Goal: Task Accomplishment & Management: Use online tool/utility

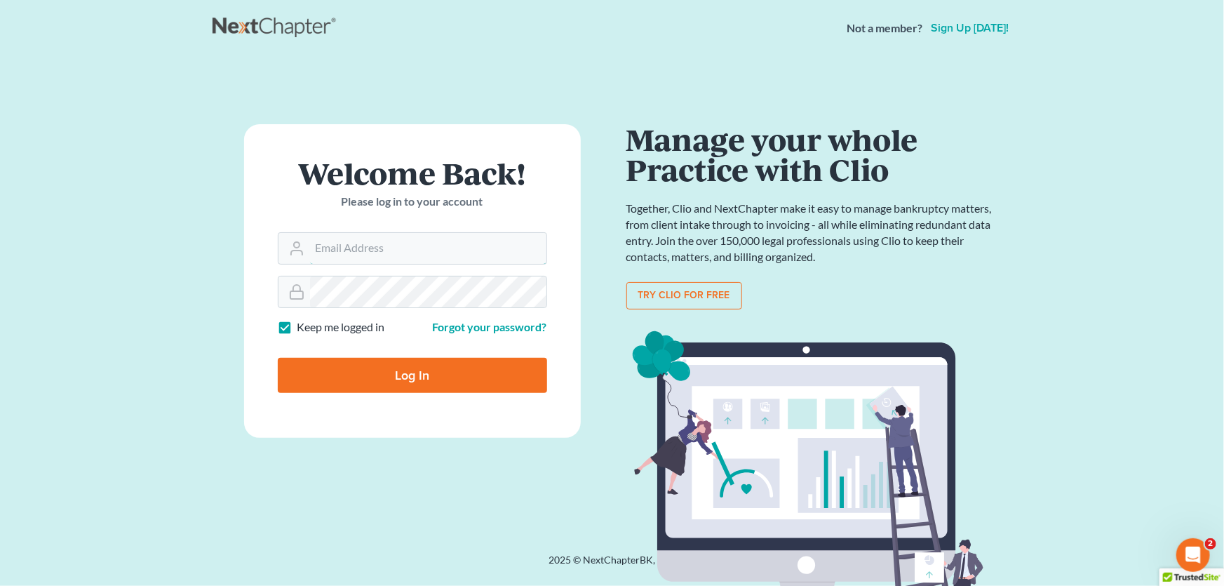
type input "[PERSON_NAME][EMAIL_ADDRESS][DOMAIN_NAME]"
click at [414, 382] on input "Log In" at bounding box center [412, 375] width 269 height 35
type input "Thinking..."
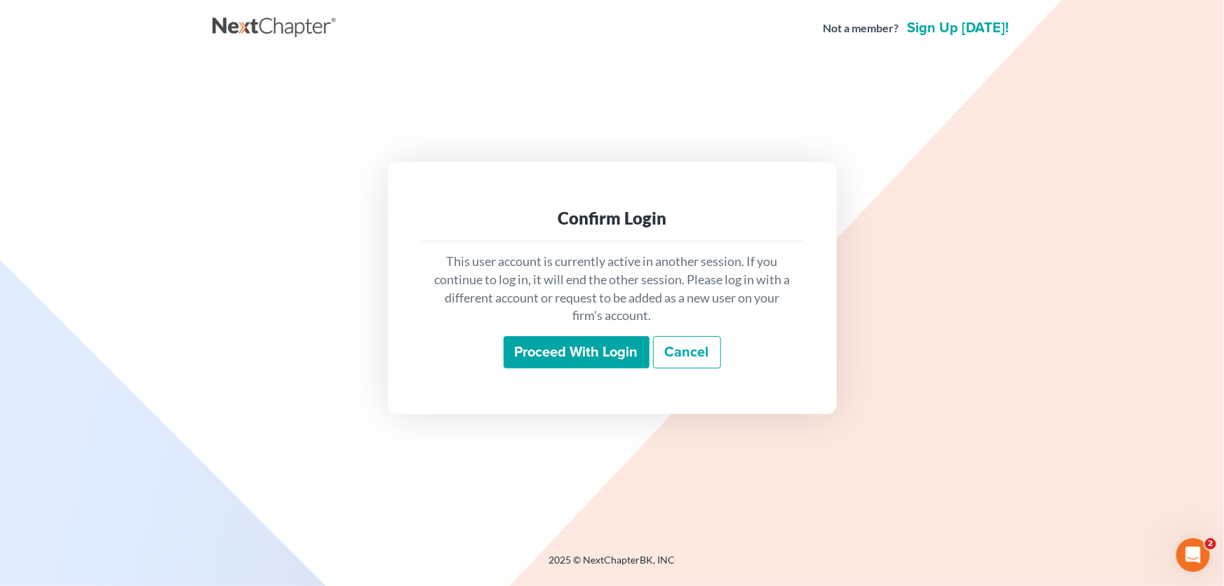
click at [593, 354] on input "Proceed with login" at bounding box center [577, 352] width 146 height 32
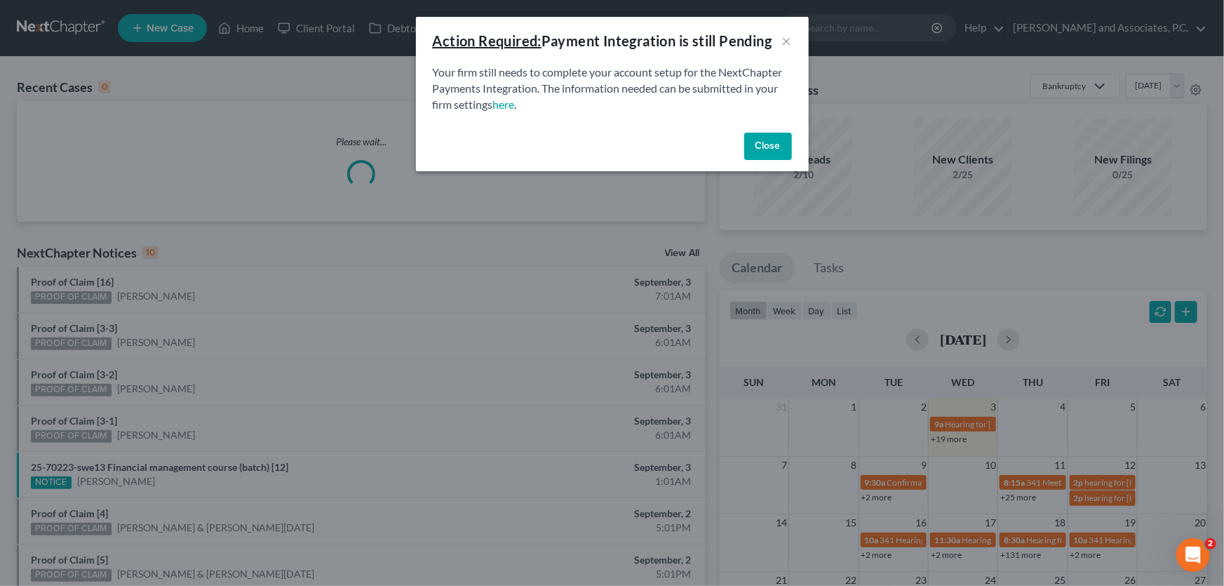
click at [761, 142] on button "Close" at bounding box center [768, 147] width 48 height 28
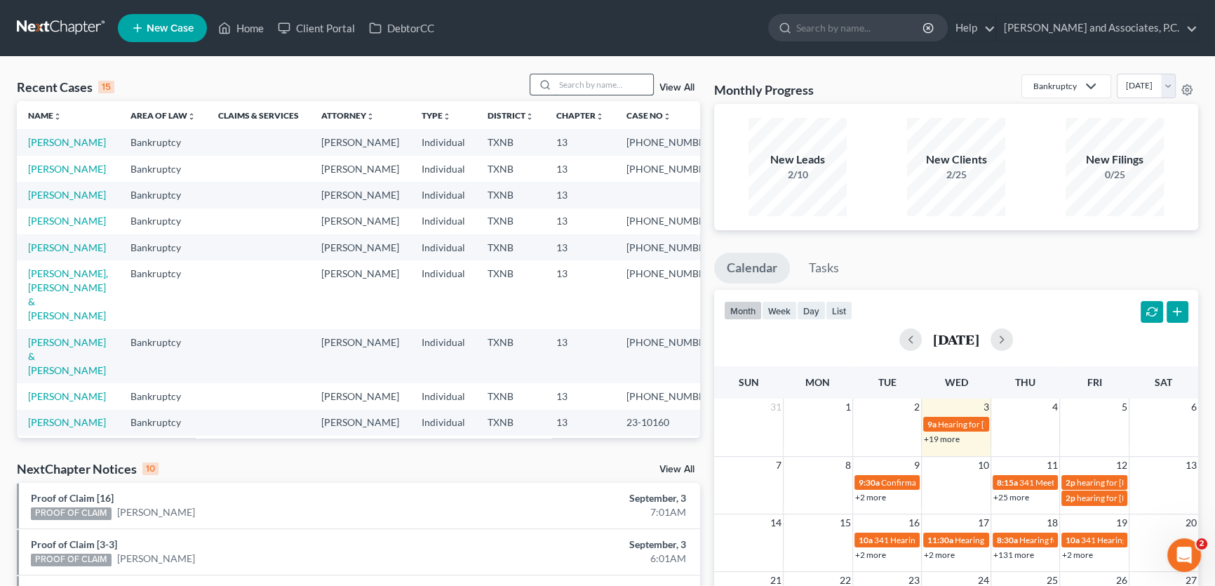
click at [582, 82] on input "search" at bounding box center [604, 84] width 98 height 20
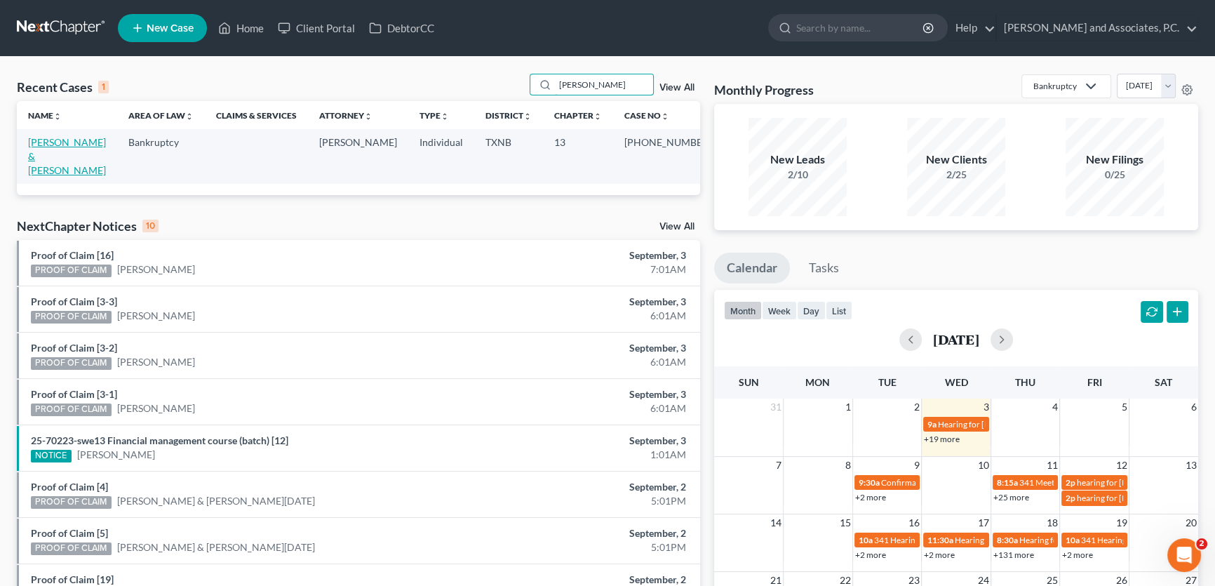
type input "otwell"
click at [95, 137] on link "[PERSON_NAME] & [PERSON_NAME]" at bounding box center [67, 156] width 78 height 40
select select "5"
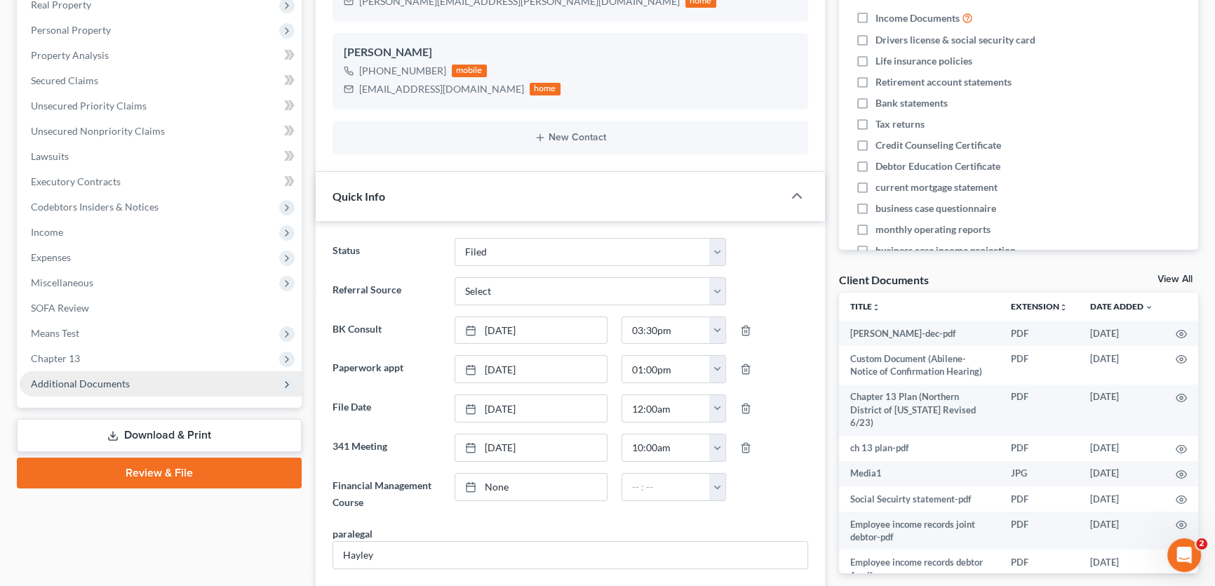
scroll to position [531, 0]
click at [138, 382] on span "Additional Documents" at bounding box center [161, 383] width 282 height 25
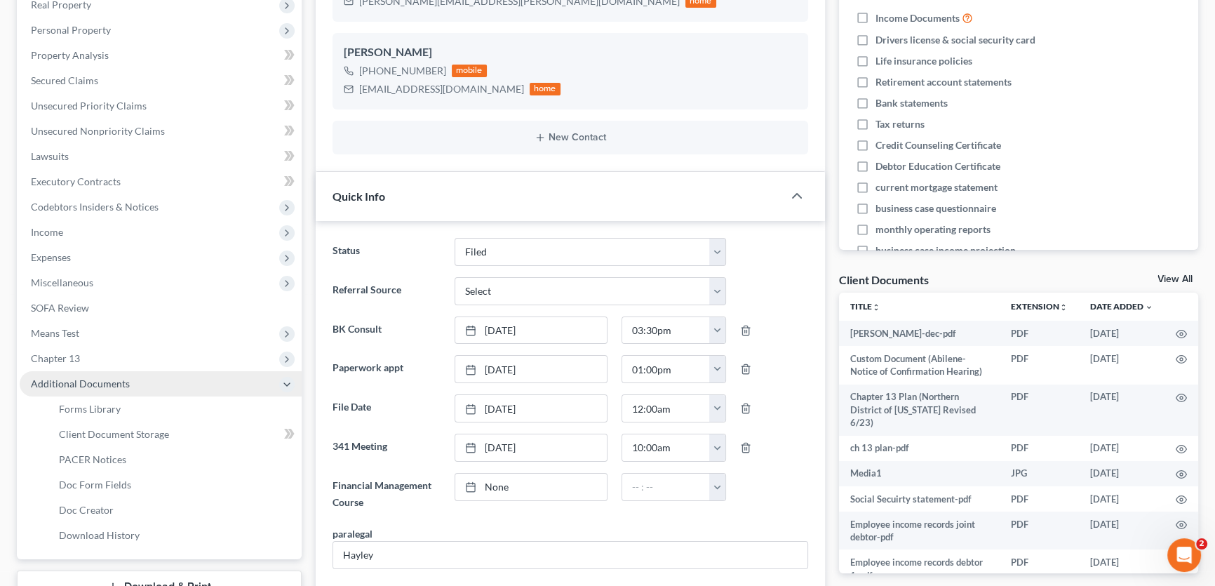
scroll to position [4648, 0]
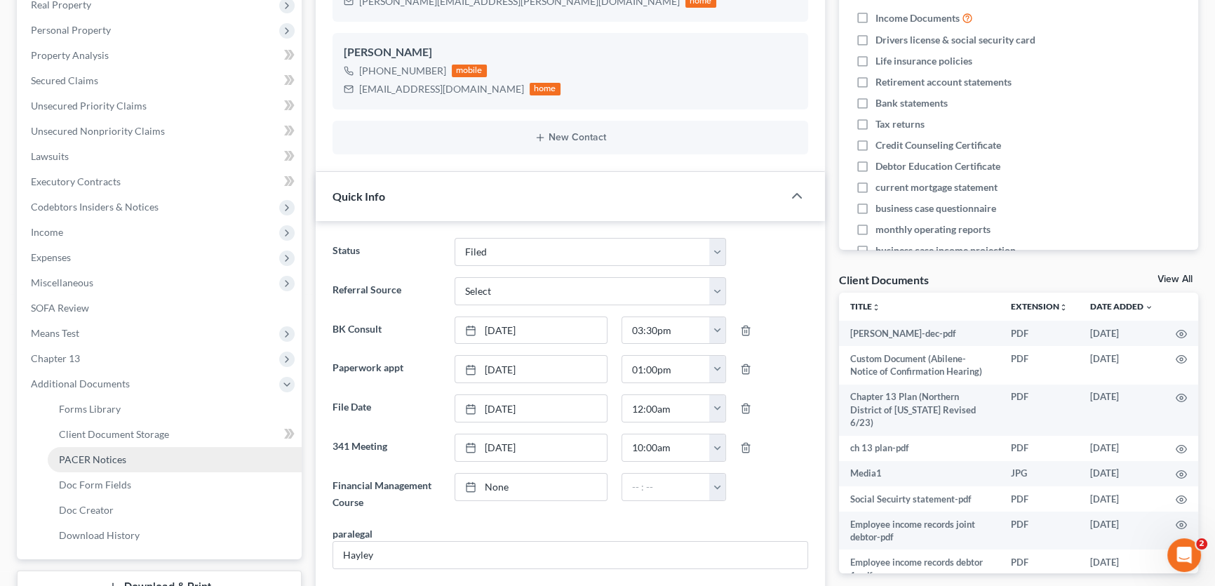
click at [118, 463] on span "PACER Notices" at bounding box center [92, 459] width 67 height 12
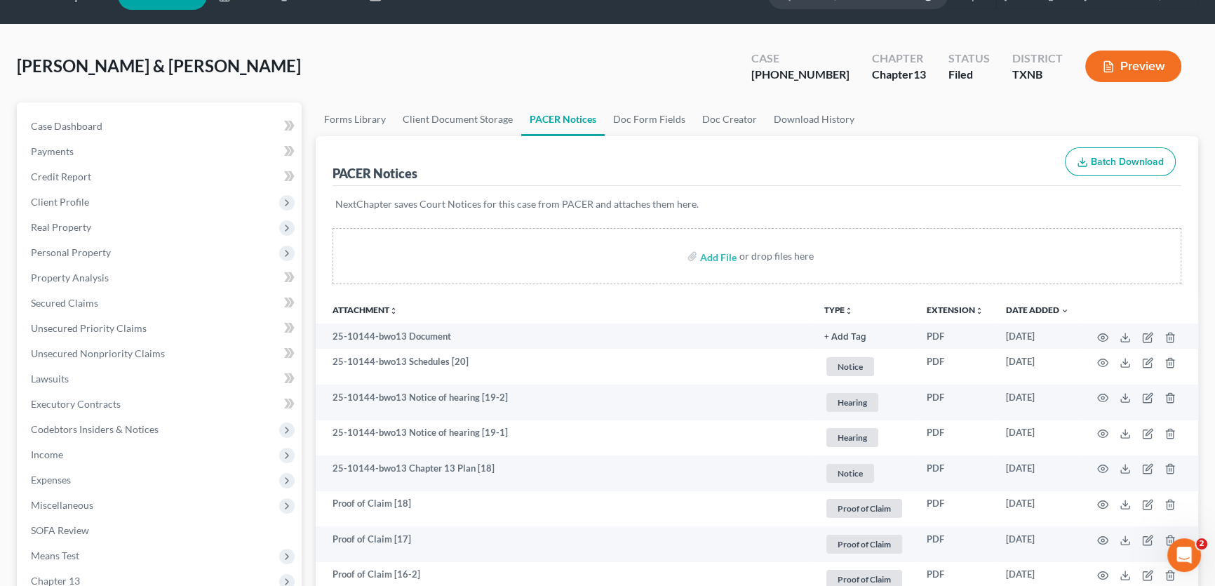
scroll to position [63, 0]
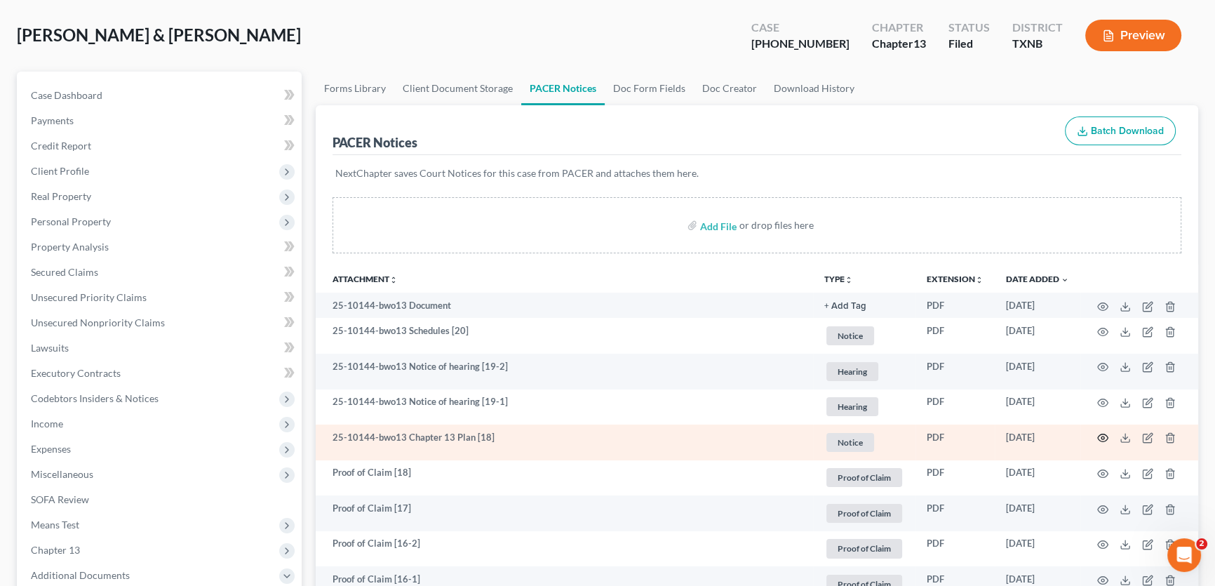
click at [1100, 432] on icon "button" at bounding box center [1102, 437] width 11 height 11
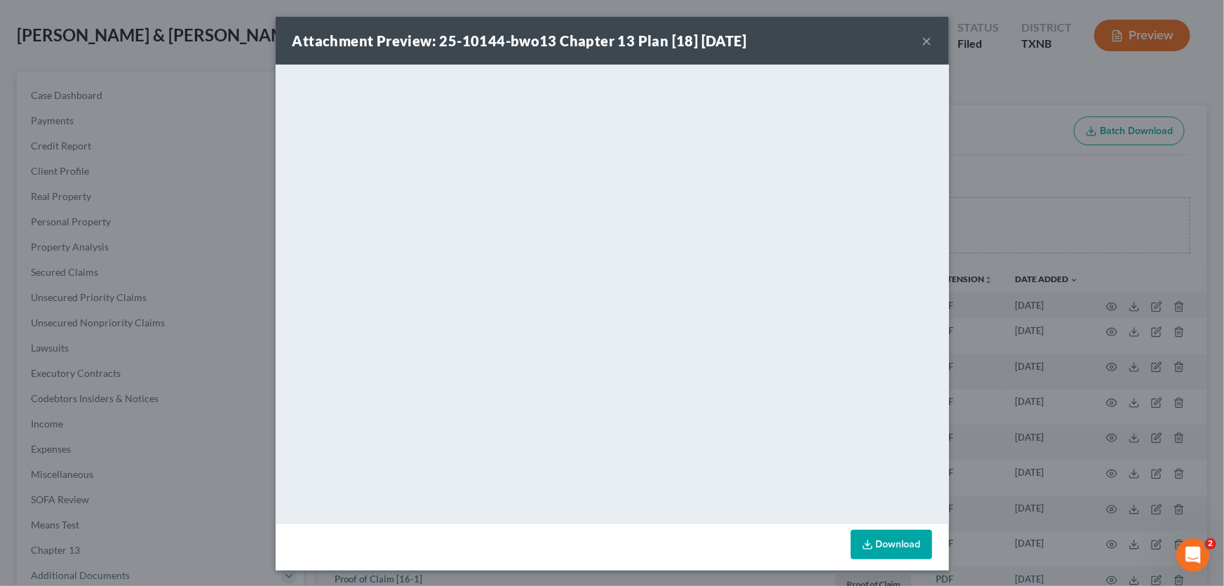
click at [926, 40] on button "×" at bounding box center [927, 40] width 10 height 17
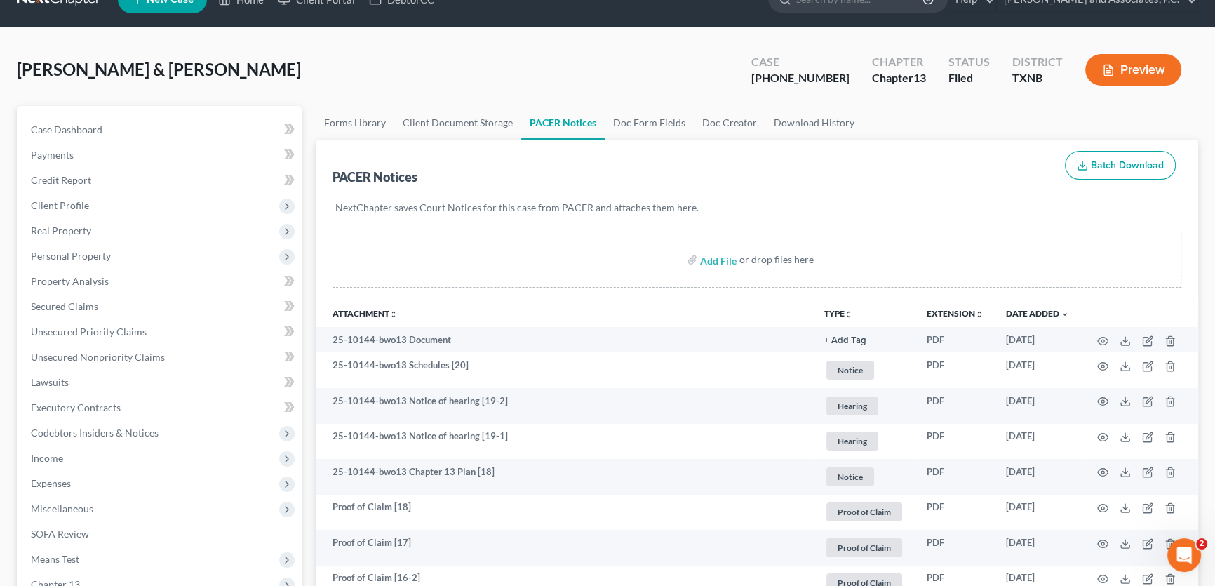
scroll to position [0, 0]
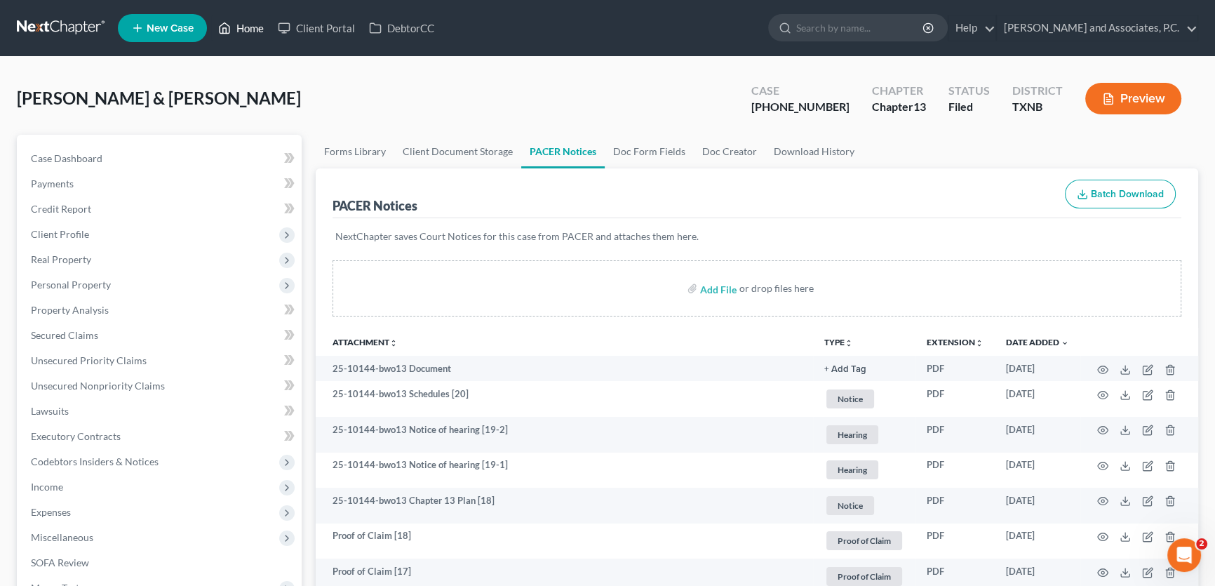
click at [254, 28] on link "Home" at bounding box center [241, 27] width 60 height 25
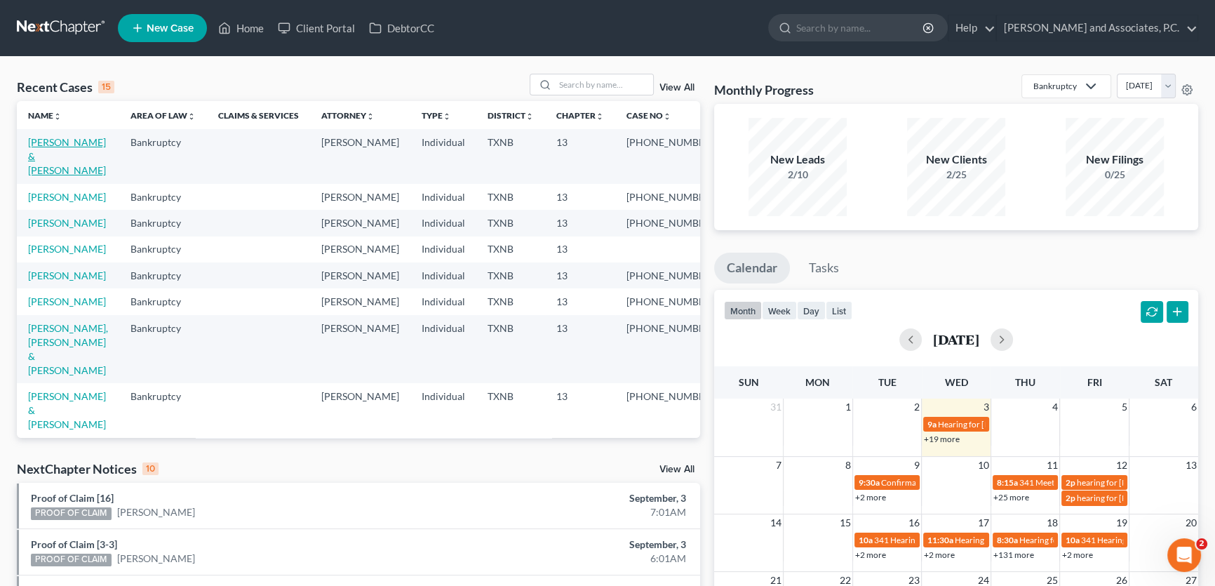
click at [87, 142] on link "[PERSON_NAME] & [PERSON_NAME]" at bounding box center [67, 156] width 78 height 40
select select "5"
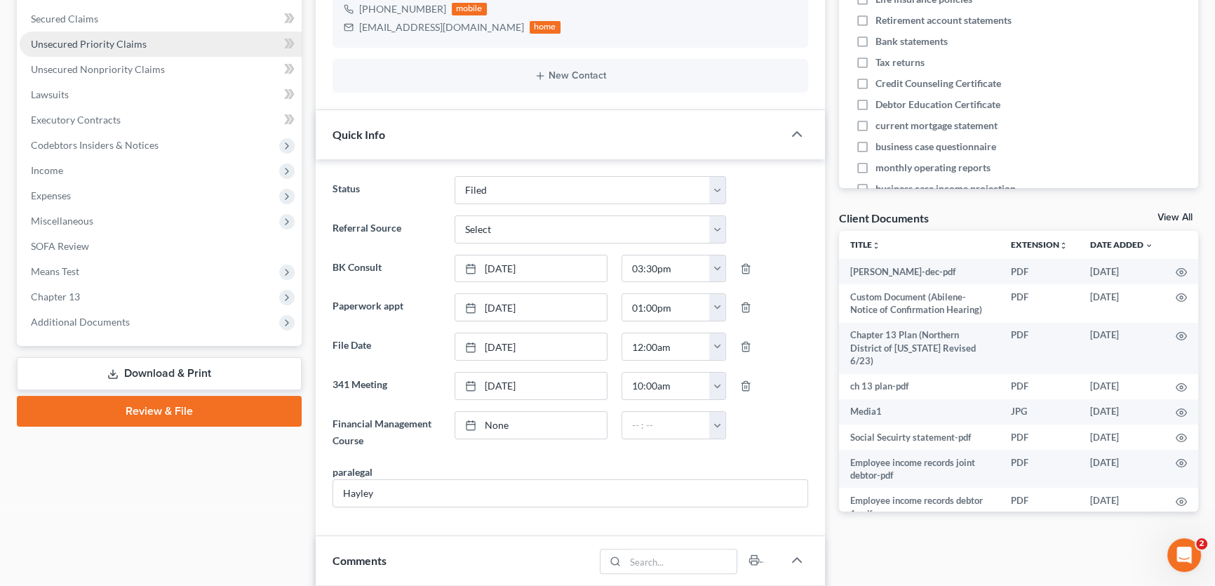
scroll to position [318, 0]
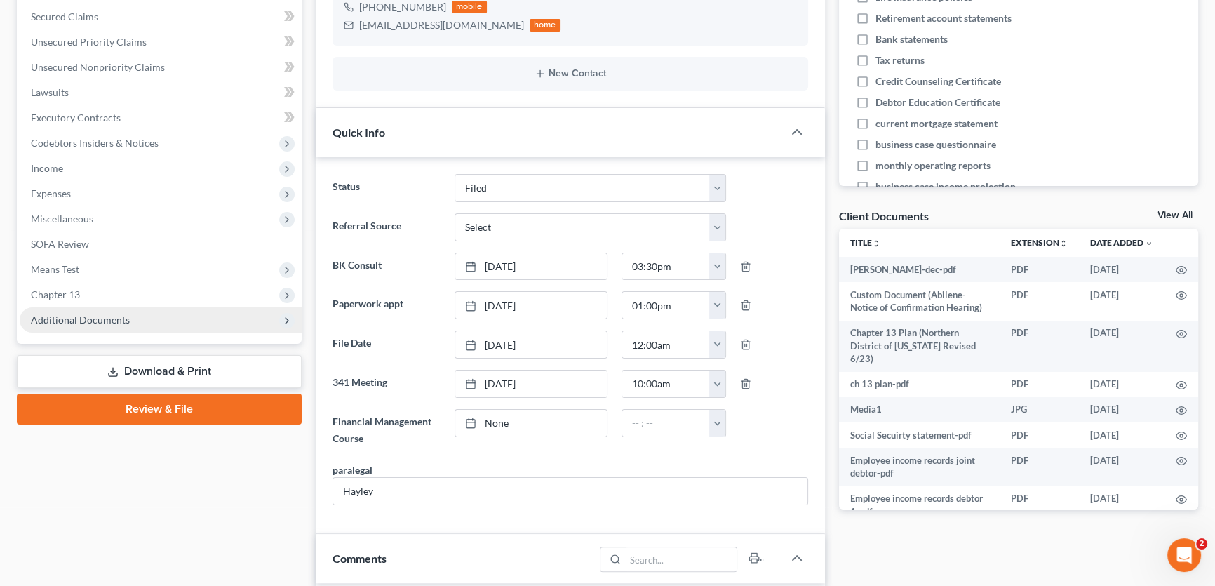
click at [91, 322] on span "Additional Documents" at bounding box center [80, 319] width 99 height 12
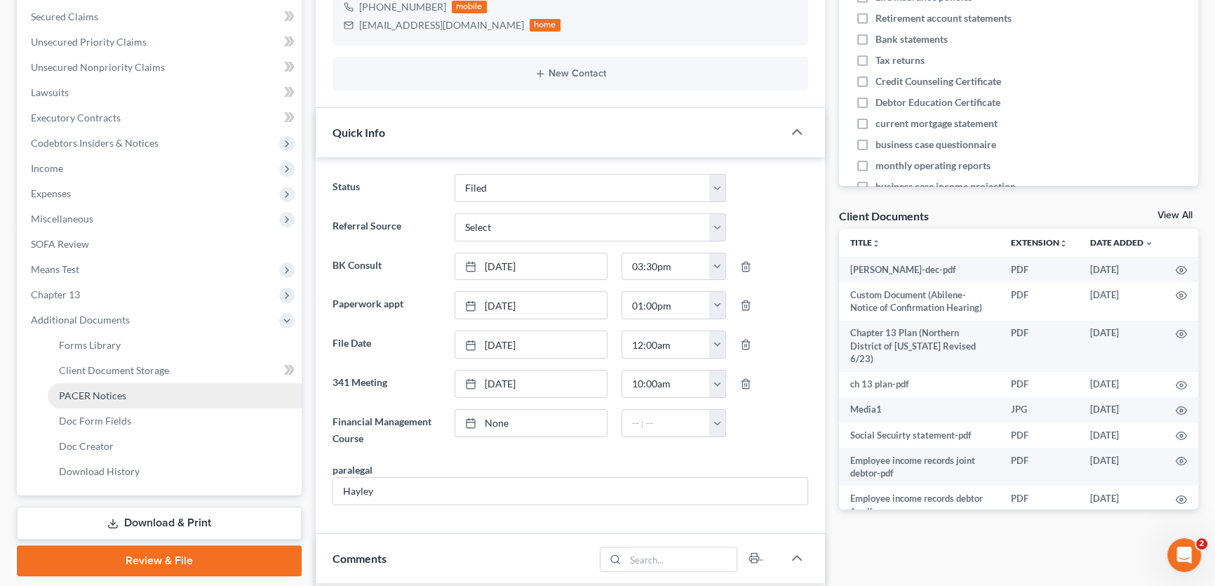
click at [101, 393] on span "PACER Notices" at bounding box center [92, 395] width 67 height 12
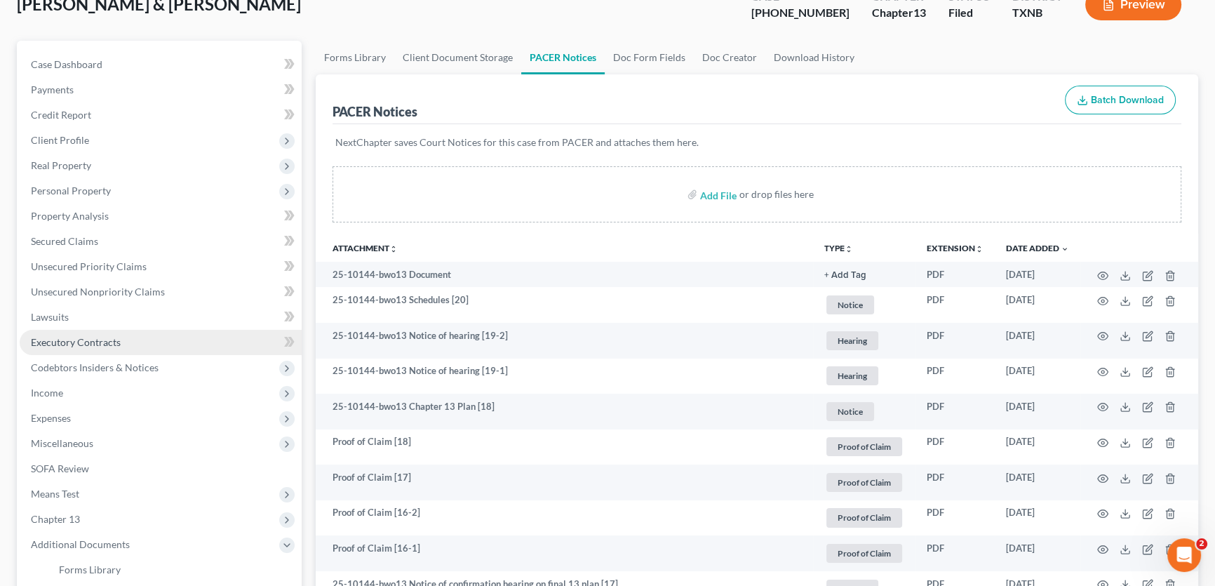
scroll to position [127, 0]
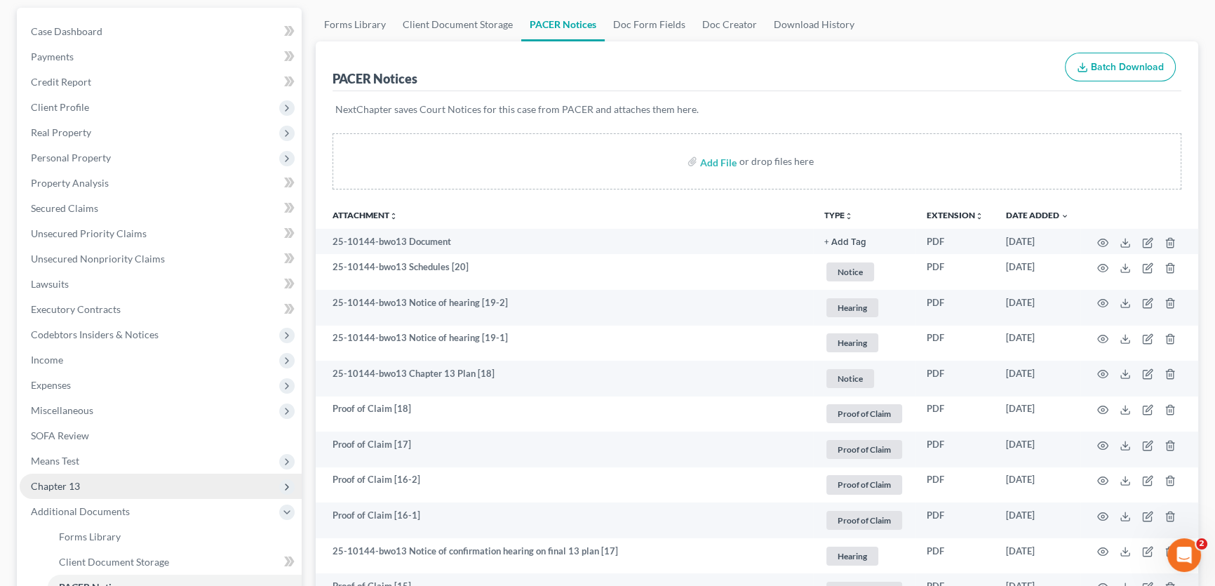
click at [88, 482] on span "Chapter 13" at bounding box center [161, 485] width 282 height 25
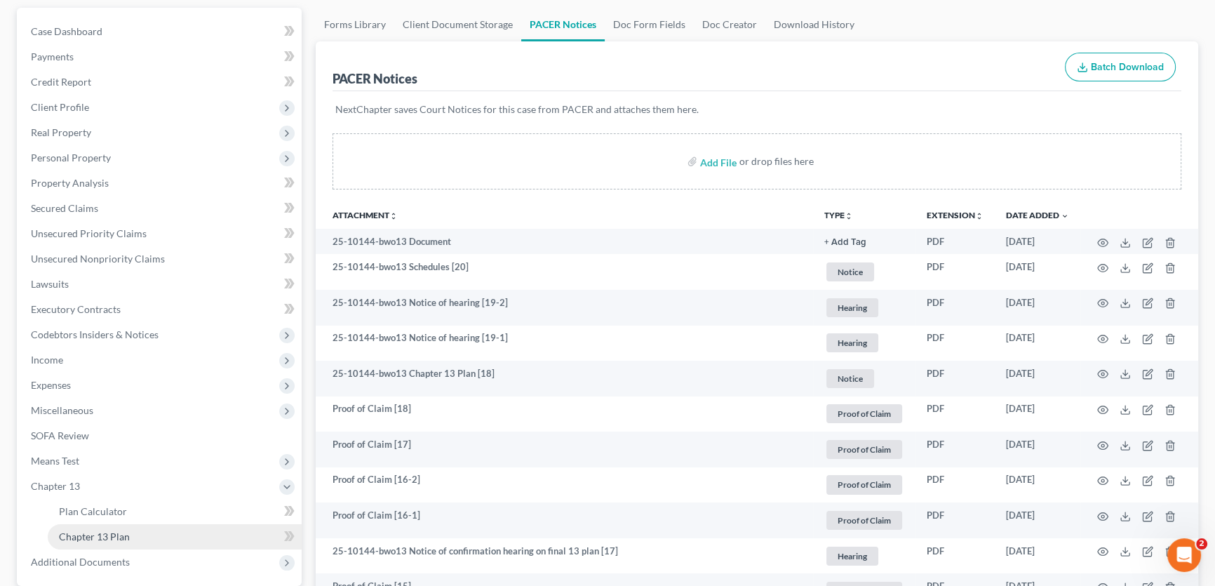
click at [109, 544] on link "Chapter 13 Plan" at bounding box center [175, 536] width 254 height 25
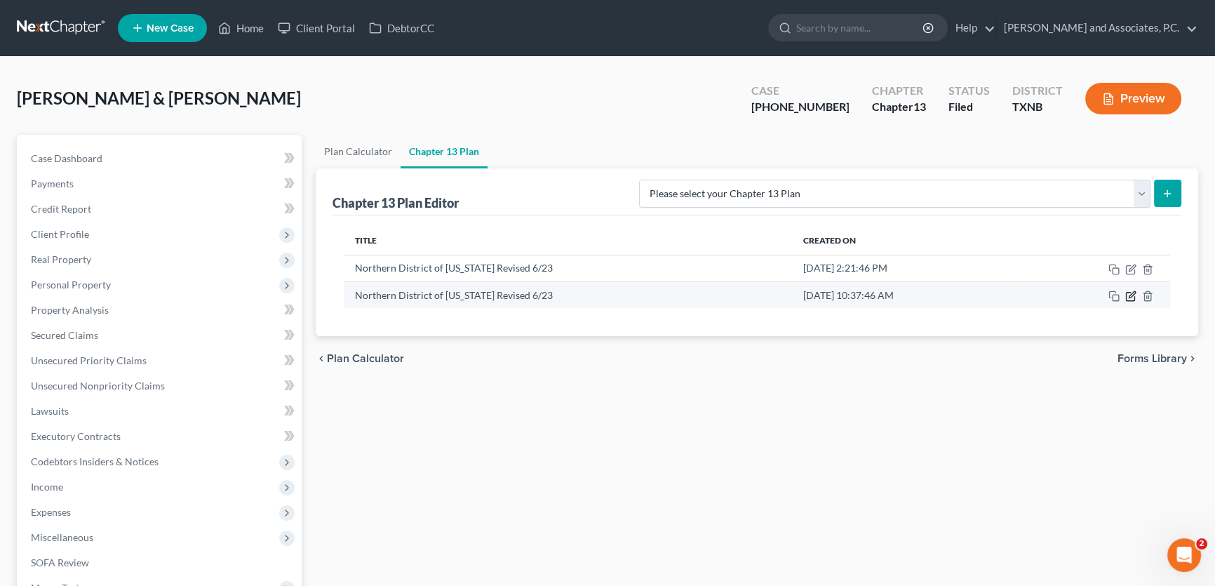
click at [1130, 293] on icon "button" at bounding box center [1131, 294] width 6 height 6
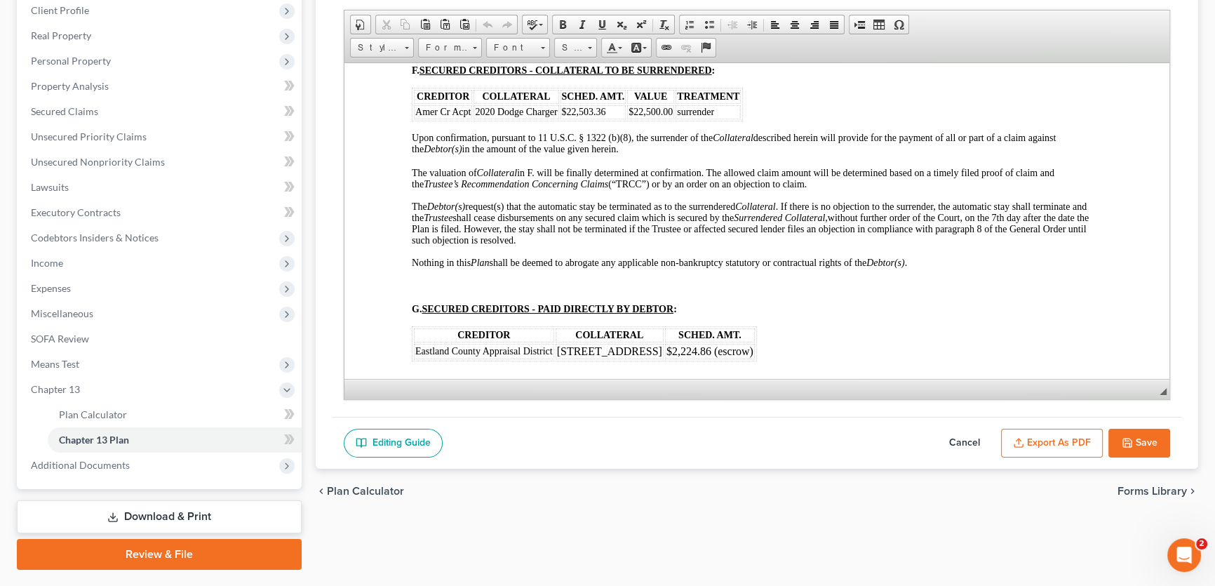
scroll to position [259, 0]
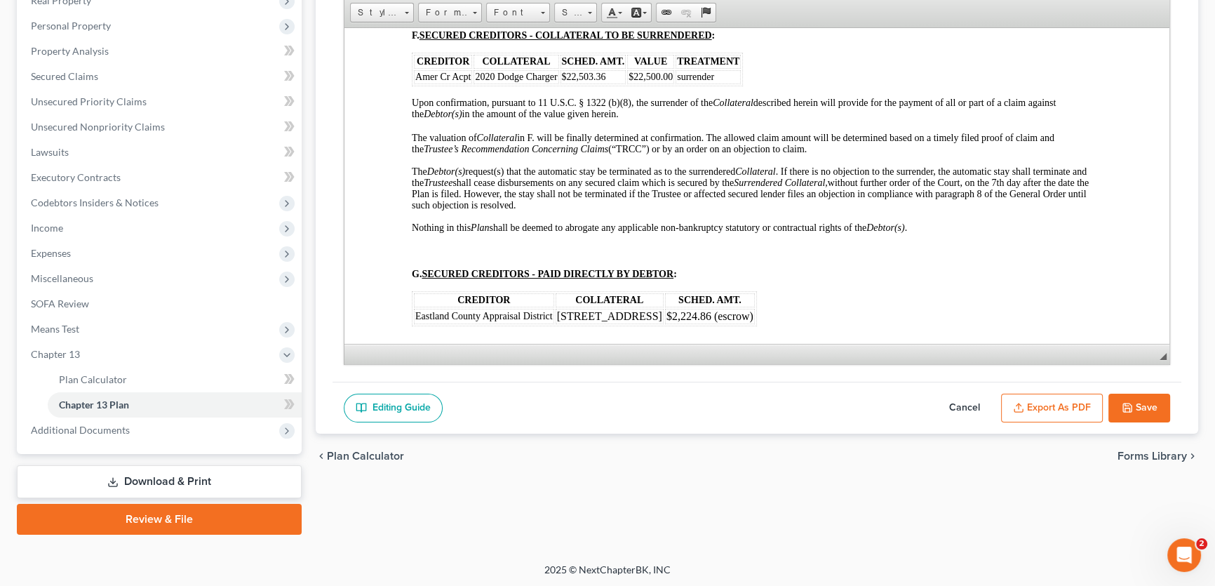
click at [955, 406] on button "Cancel" at bounding box center [964, 407] width 62 height 29
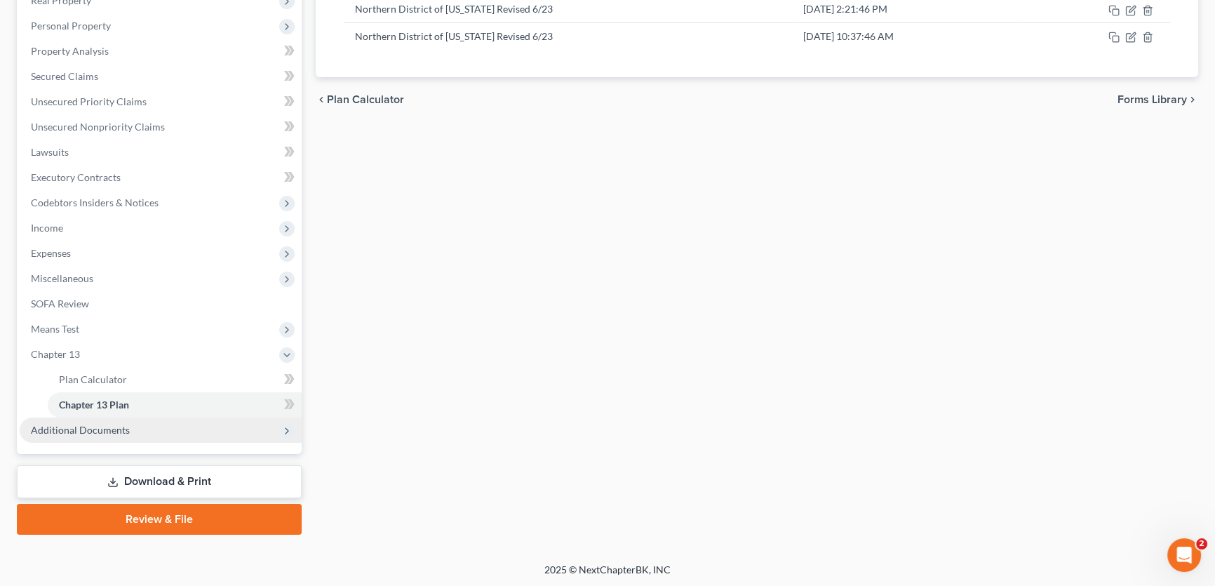
click at [140, 424] on span "Additional Documents" at bounding box center [161, 429] width 282 height 25
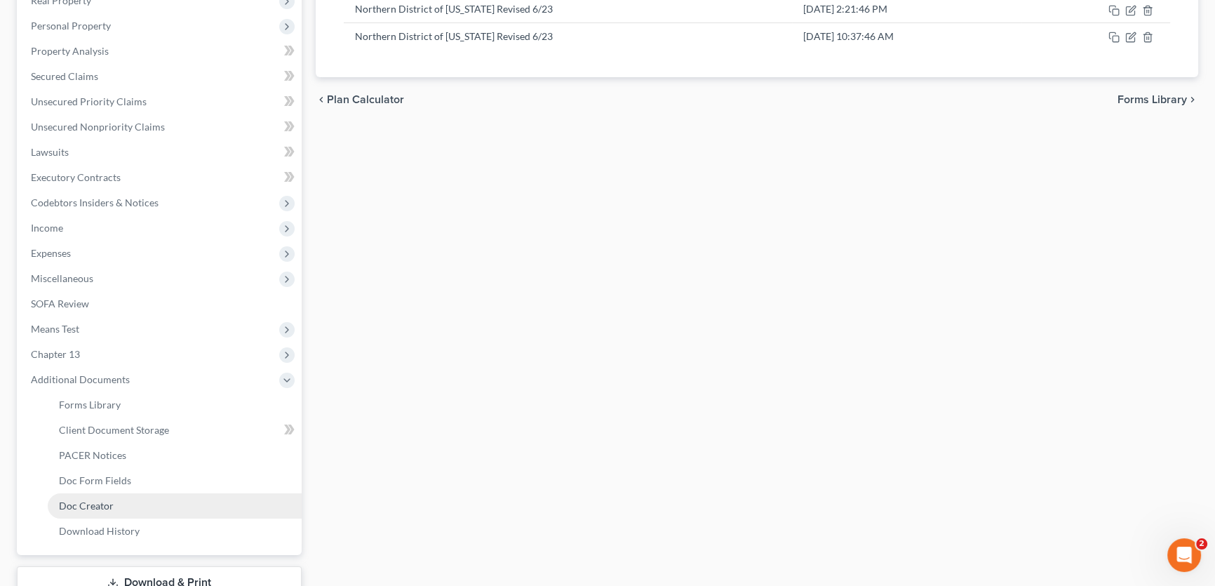
click at [126, 505] on link "Doc Creator" at bounding box center [175, 505] width 254 height 25
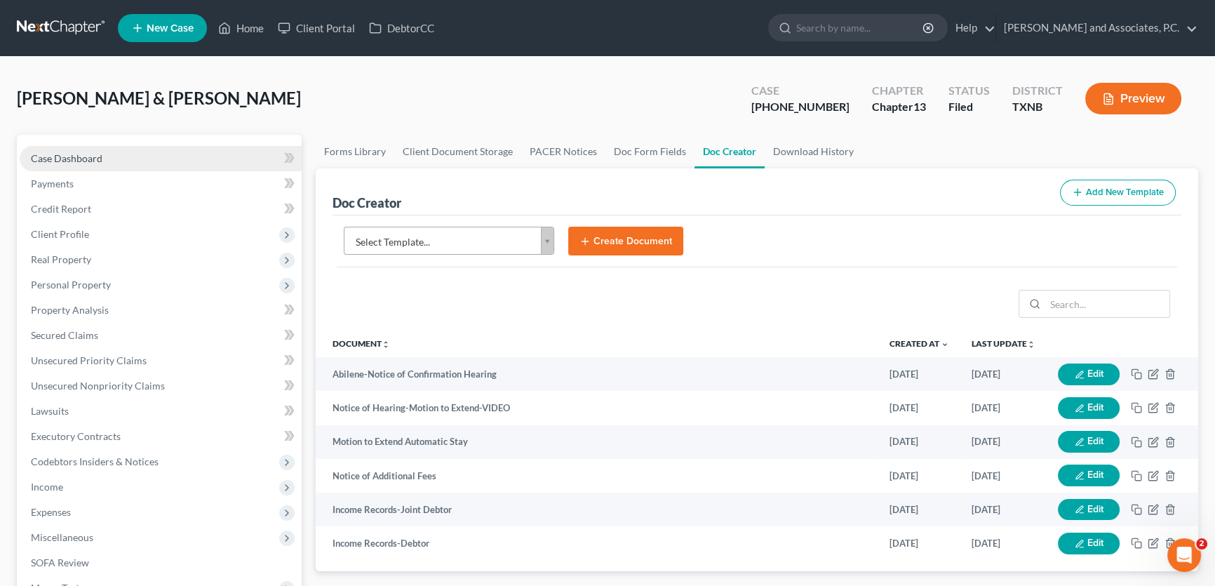
click at [189, 156] on link "Case Dashboard" at bounding box center [161, 158] width 282 height 25
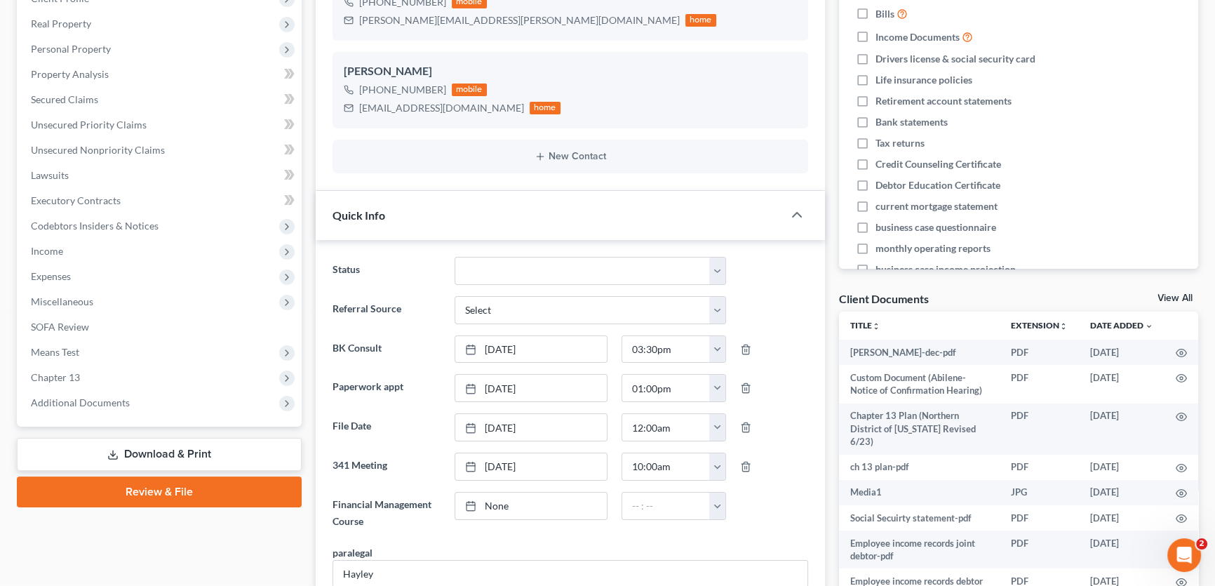
scroll to position [255, 0]
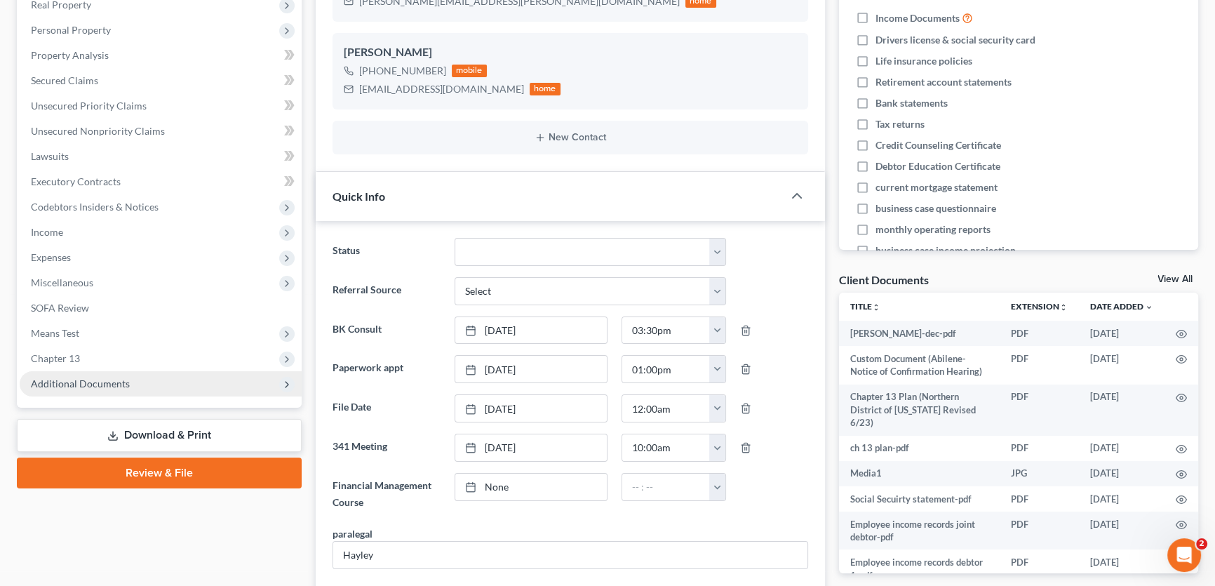
click at [91, 379] on span "Additional Documents" at bounding box center [80, 383] width 99 height 12
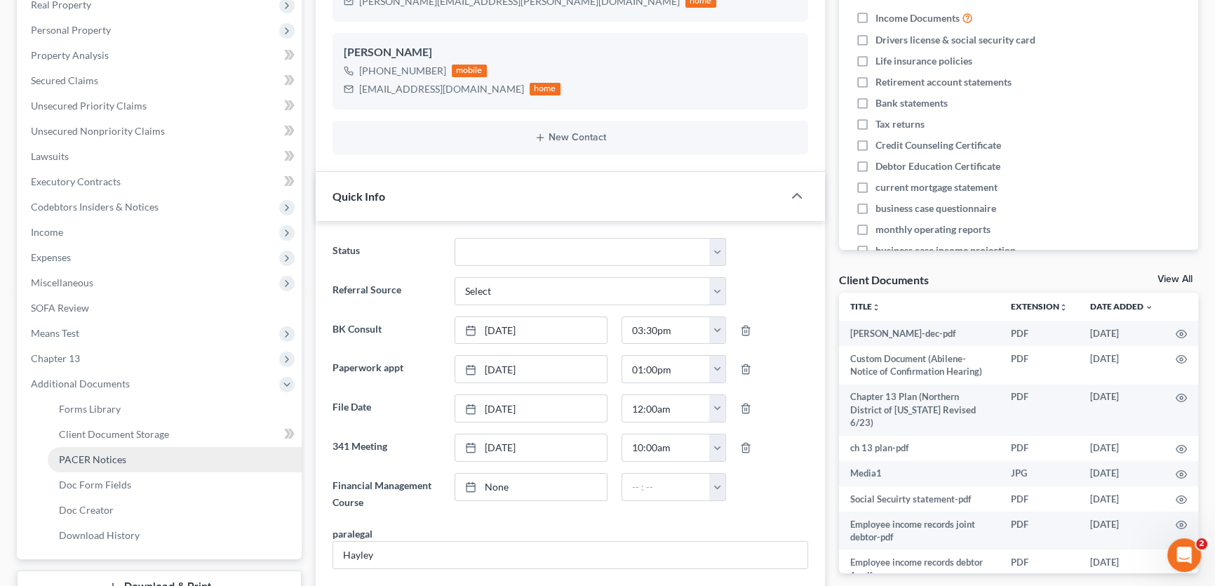
click at [100, 462] on span "PACER Notices" at bounding box center [92, 459] width 67 height 12
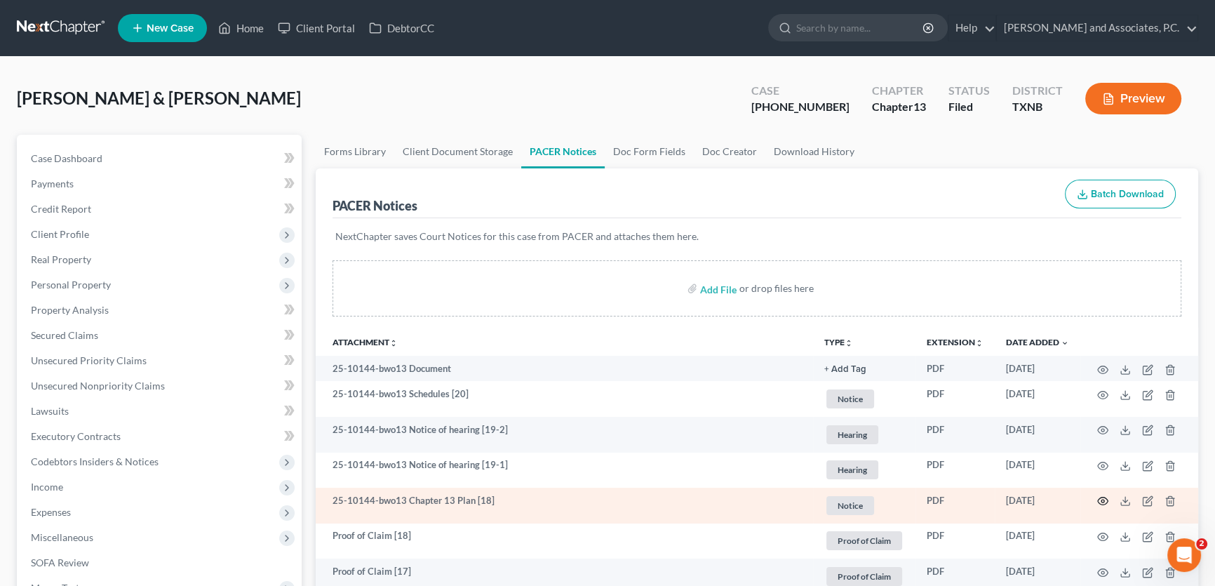
click at [1099, 499] on icon "button" at bounding box center [1102, 500] width 11 height 11
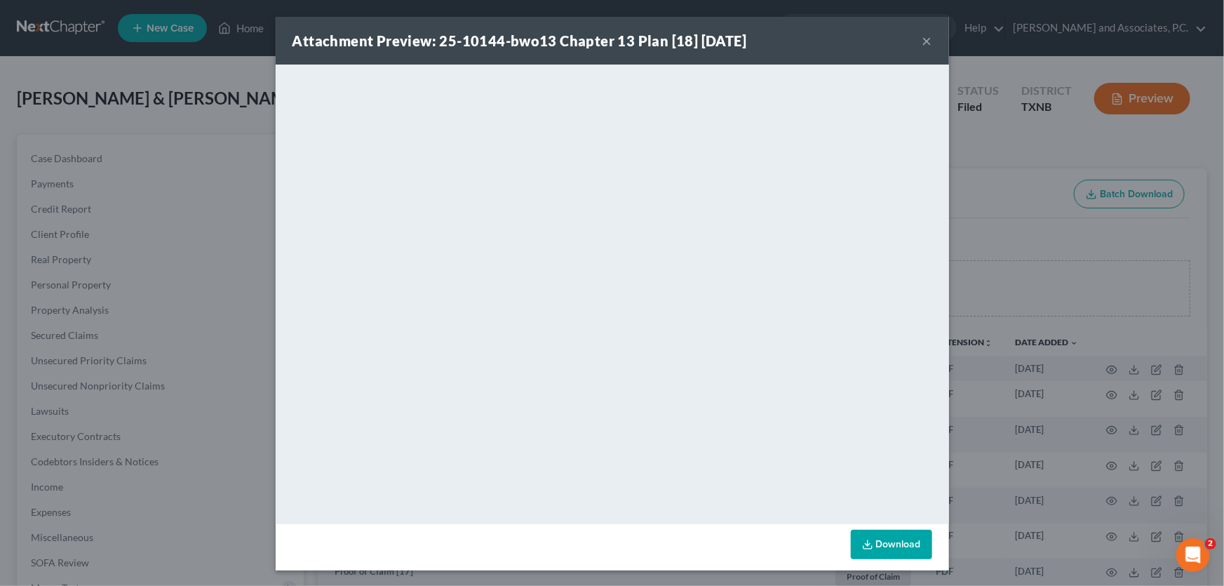
click at [922, 40] on button "×" at bounding box center [927, 40] width 10 height 17
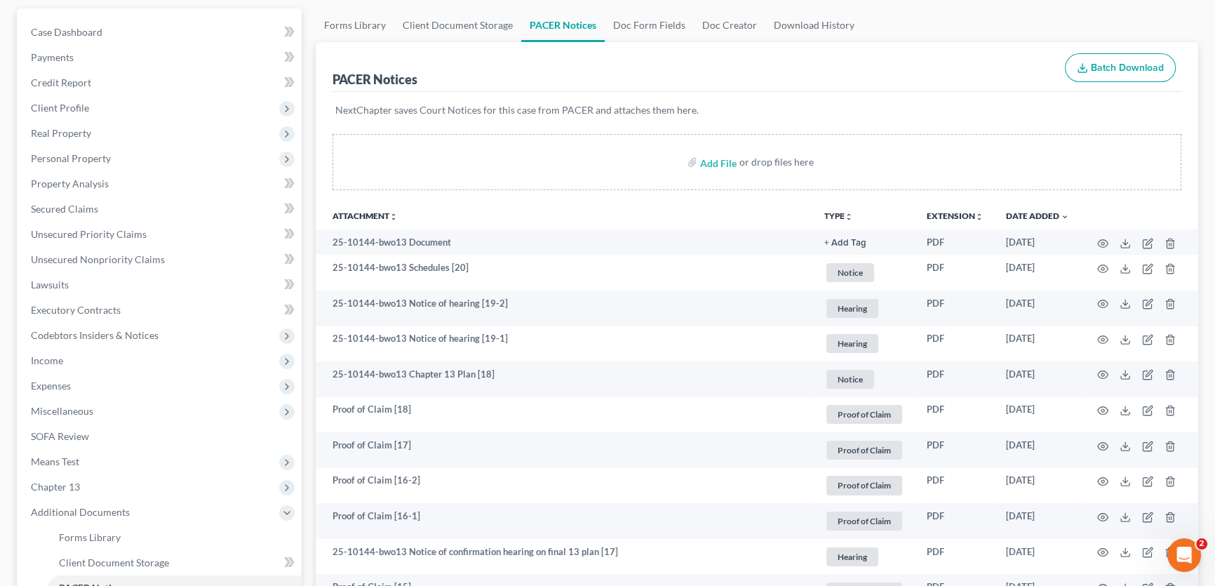
scroll to position [127, 0]
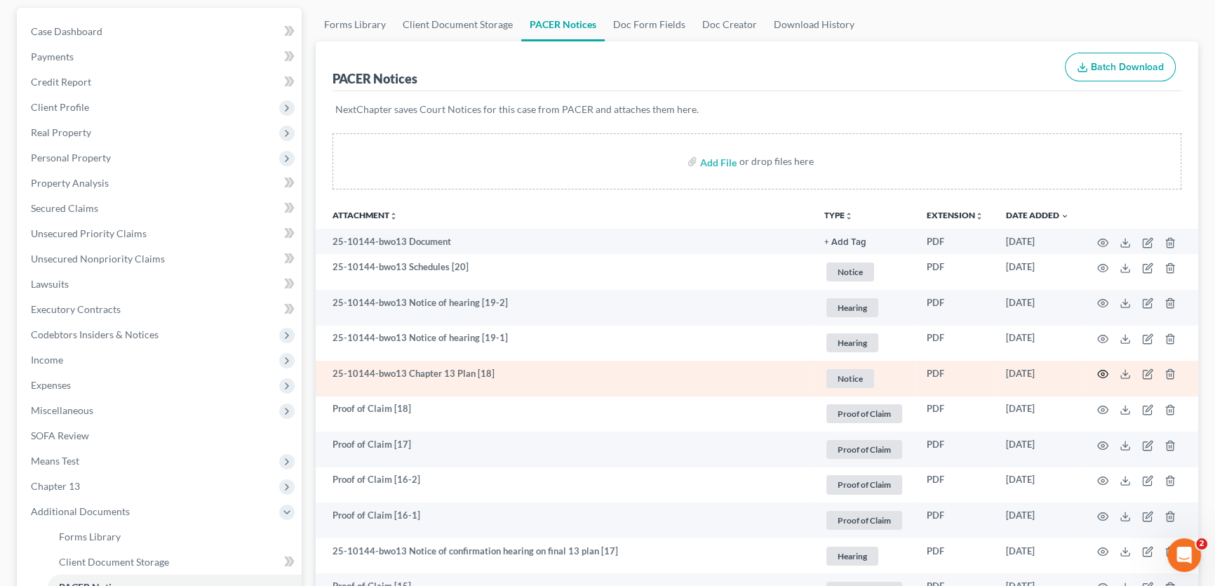
click at [1101, 374] on icon "button" at bounding box center [1102, 373] width 11 height 11
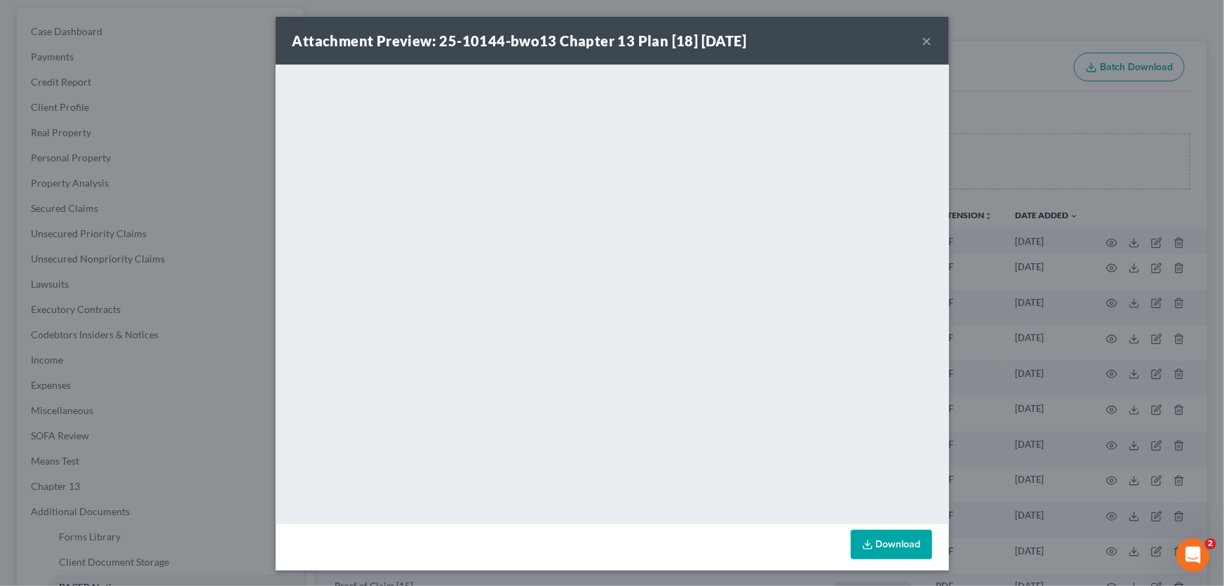
click at [922, 41] on button "×" at bounding box center [927, 40] width 10 height 17
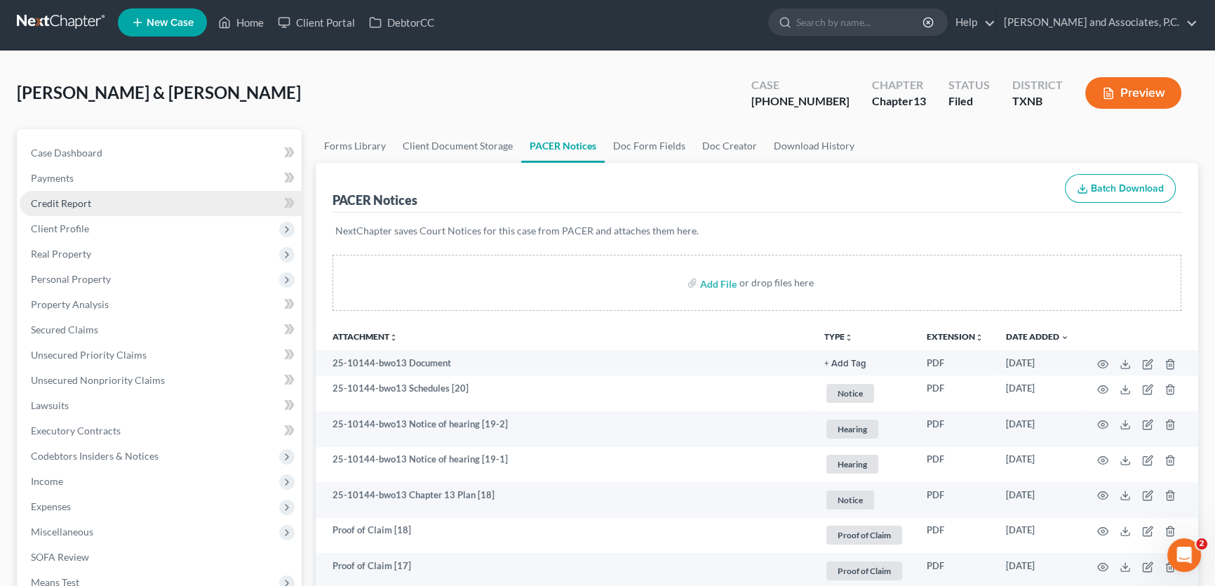
scroll to position [0, 0]
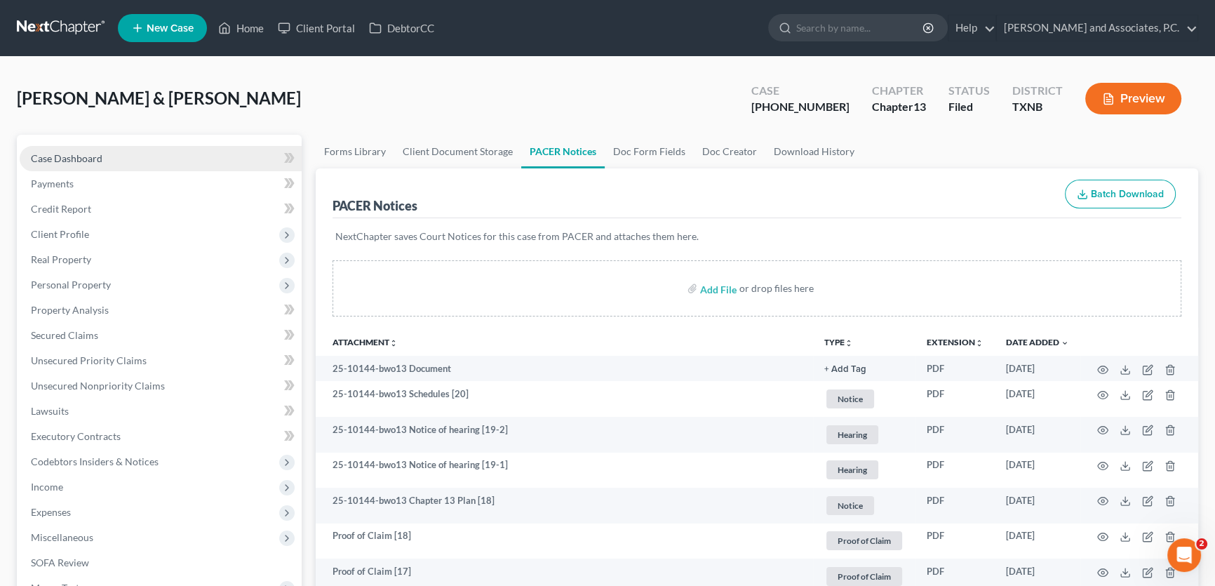
click at [112, 163] on link "Case Dashboard" at bounding box center [161, 158] width 282 height 25
select select "5"
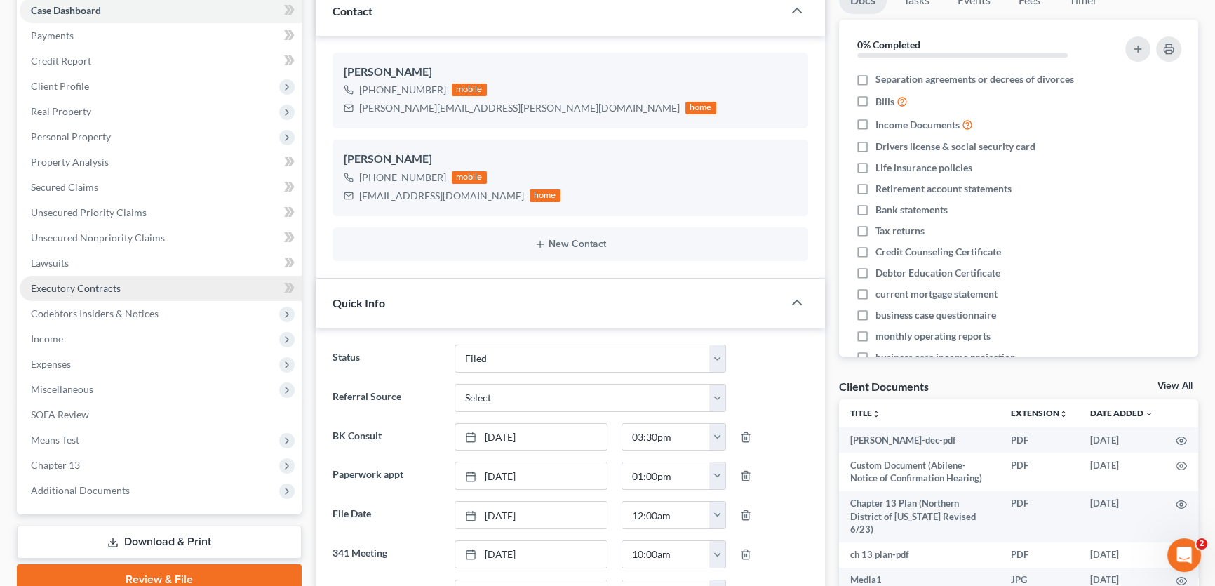
scroll to position [255, 0]
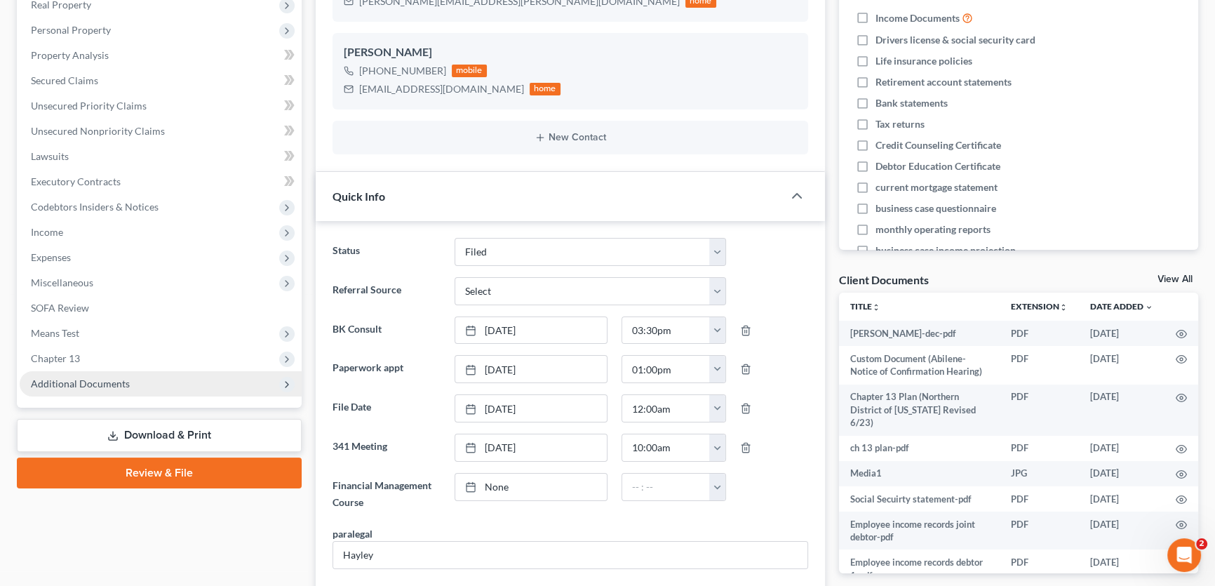
click at [76, 373] on span "Additional Documents" at bounding box center [161, 383] width 282 height 25
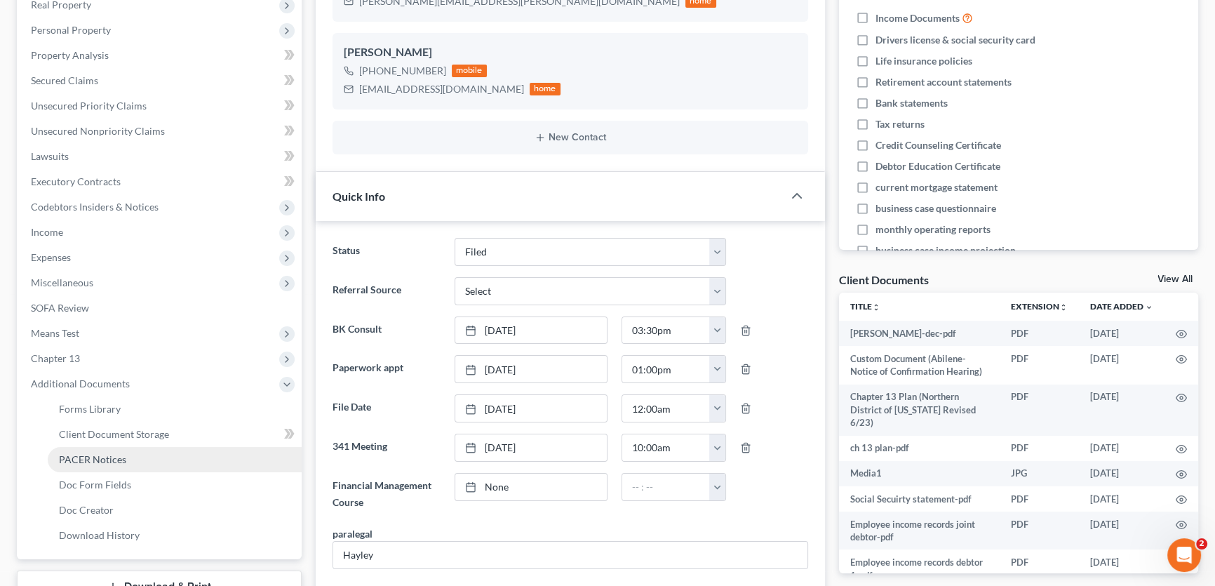
click at [72, 453] on span "PACER Notices" at bounding box center [92, 459] width 67 height 12
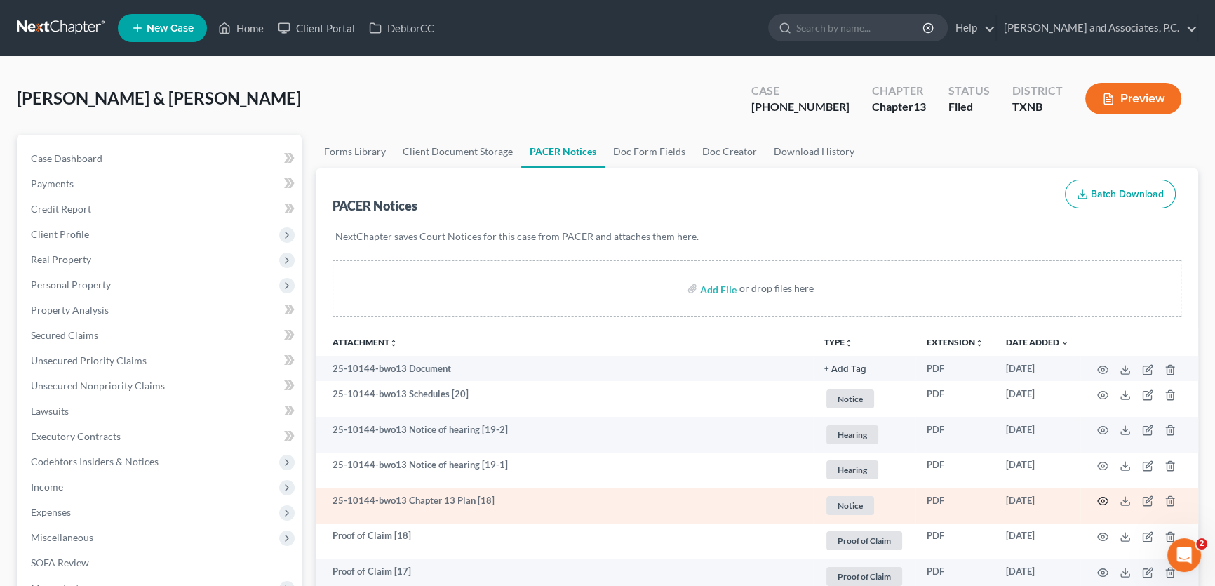
click at [1098, 501] on icon "button" at bounding box center [1102, 500] width 11 height 11
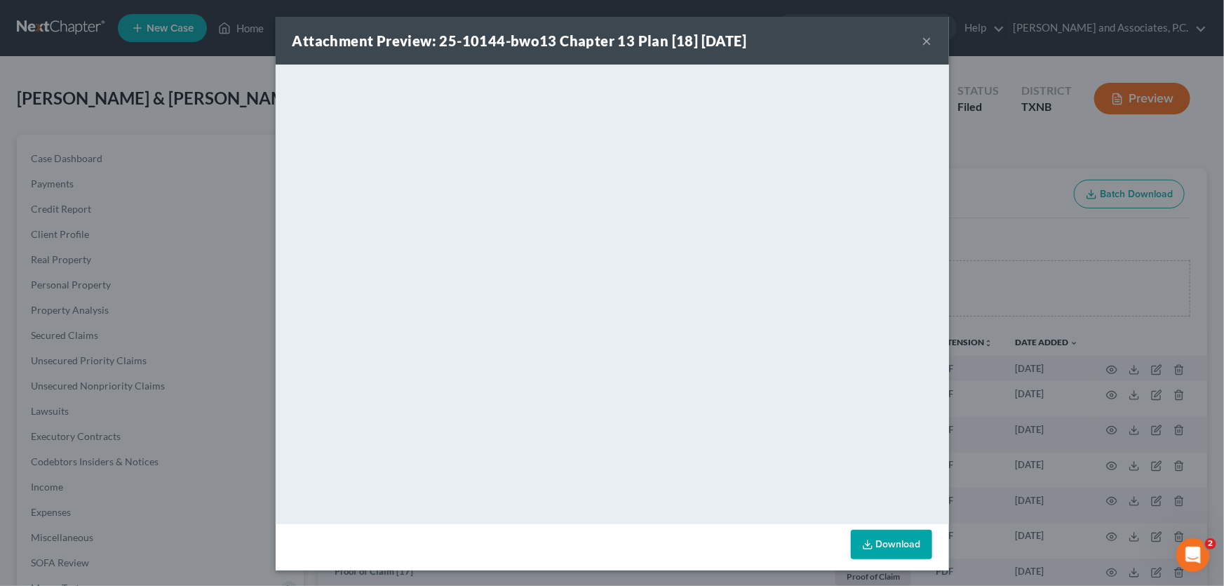
click at [922, 43] on button "×" at bounding box center [927, 40] width 10 height 17
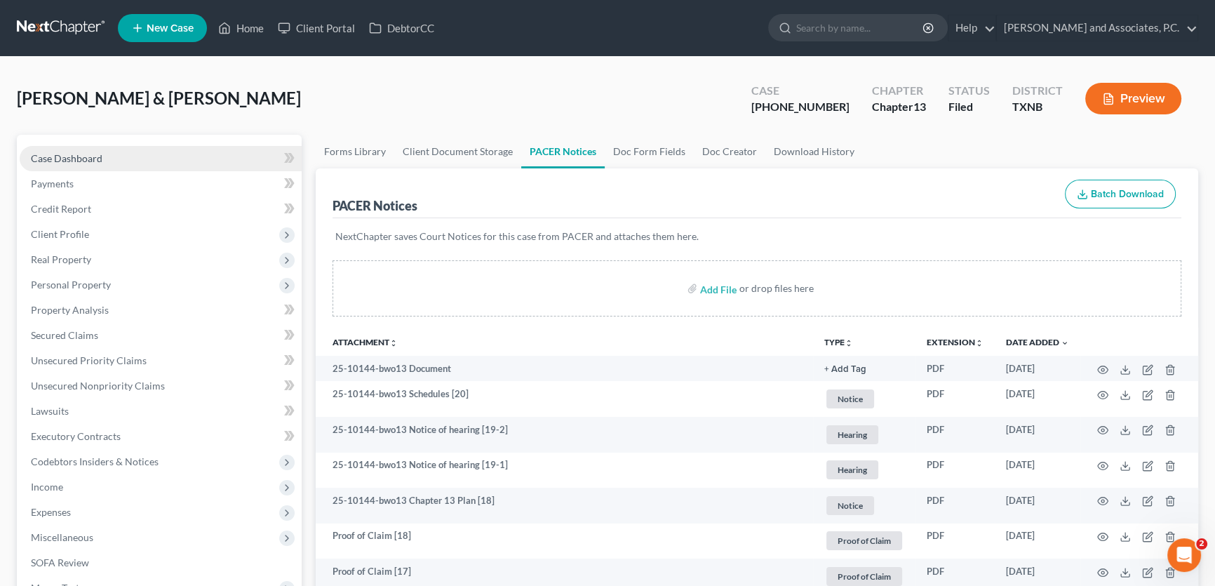
click at [122, 160] on link "Case Dashboard" at bounding box center [161, 158] width 282 height 25
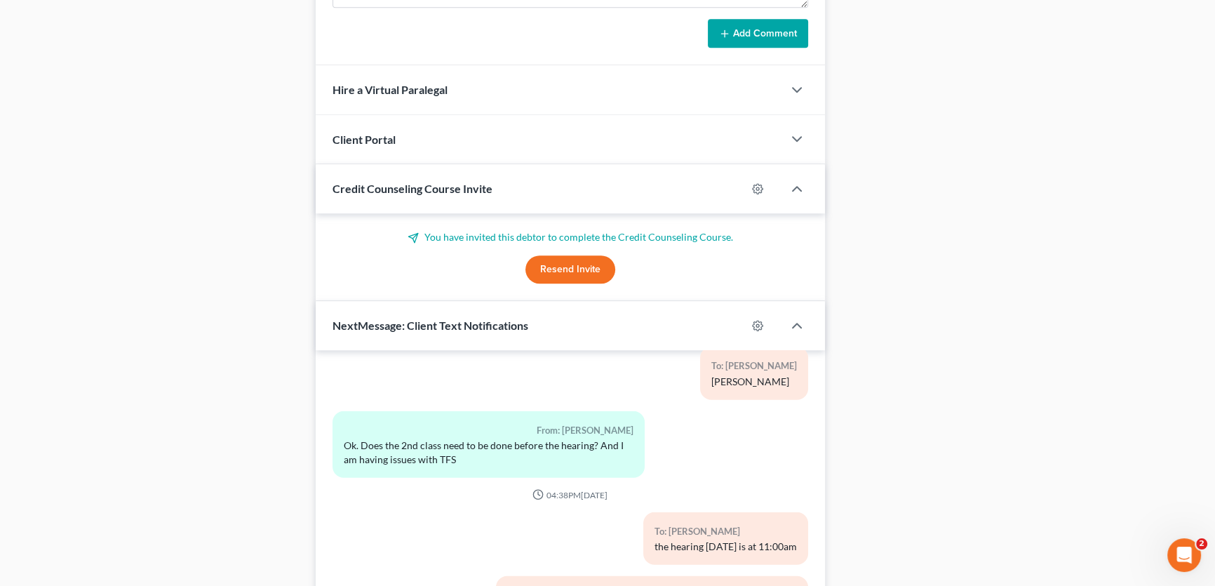
scroll to position [1326, 0]
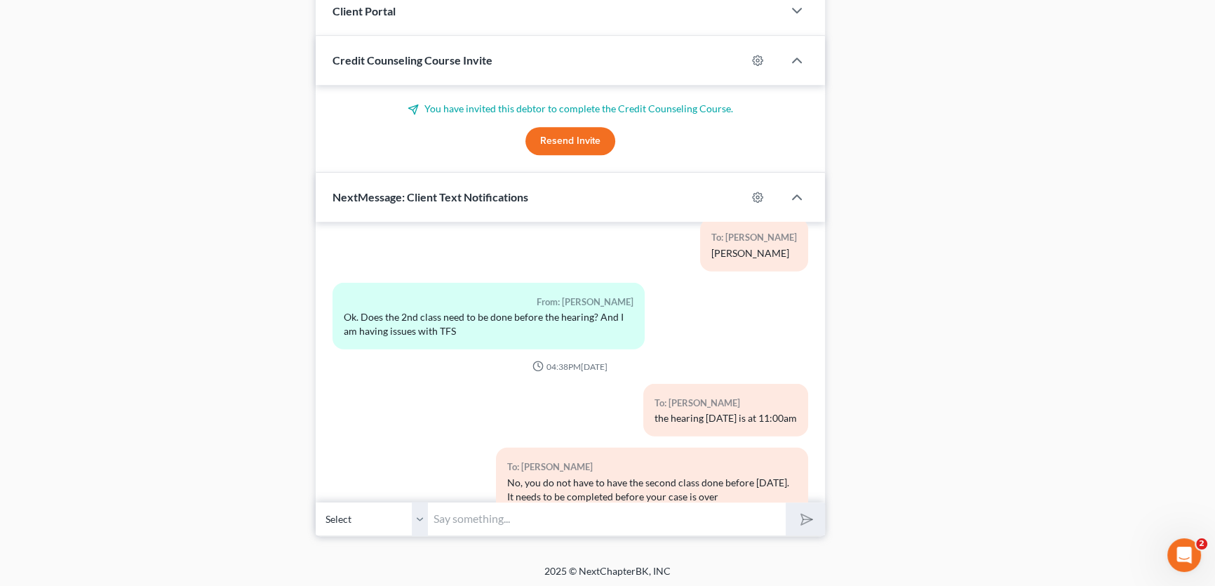
click at [419, 512] on select "Select +1 (254) 334-8454 - Jamie Otwell +1 (254) 433-9409 - Edward Otwell" at bounding box center [372, 518] width 112 height 34
click at [316, 501] on select "Select +1 (254) 334-8454 - Jamie Otwell +1 (254) 433-9409 - Edward Otwell" at bounding box center [372, 518] width 112 height 34
click at [452, 516] on input "text" at bounding box center [607, 518] width 358 height 34
click at [417, 517] on select "Select +1 (254) 334-8454 - Jamie Otwell +1 (254) 433-9409 - Edward Otwell" at bounding box center [372, 518] width 112 height 34
click at [316, 501] on select "Select +1 (254) 334-8454 - Jamie Otwell +1 (254) 433-9409 - Edward Otwell" at bounding box center [372, 518] width 112 height 34
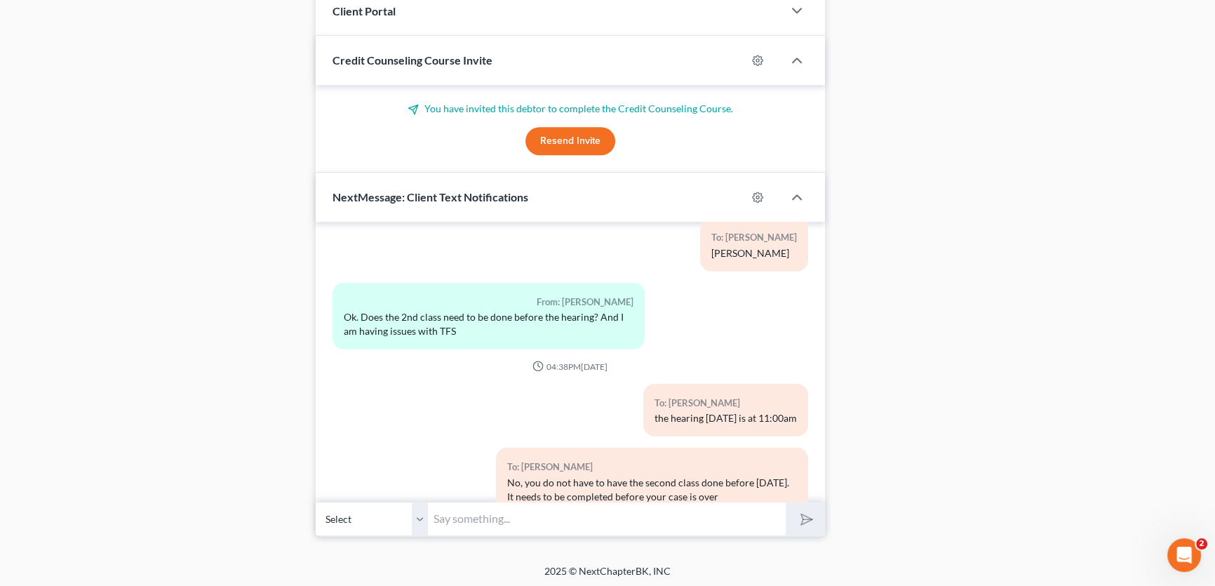
click at [459, 521] on input "text" at bounding box center [607, 518] width 358 height 34
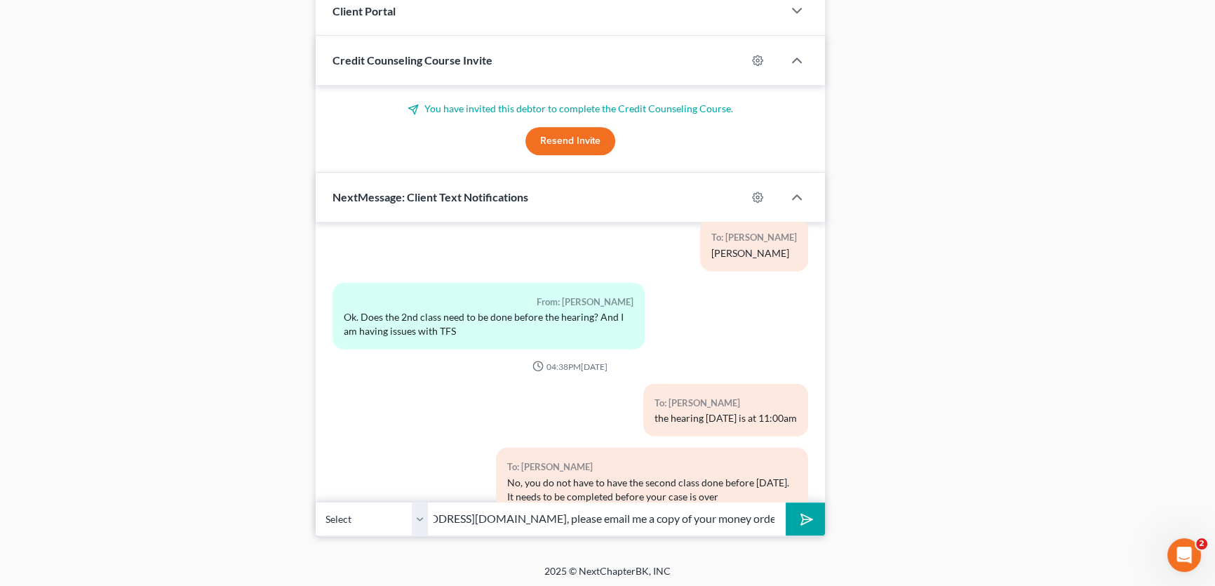
scroll to position [0, 1]
drag, startPoint x: 461, startPoint y: 516, endPoint x: 414, endPoint y: 515, distance: 46.3
click at [414, 515] on div "Select +1 (254) 334-8454 - Jamie Otwell +1 (254) 433-9409 - Edward Otwell my em…" at bounding box center [570, 518] width 509 height 33
click at [673, 513] on input "my email address is legal@montejwhite.com, please email me a copy of your money…" at bounding box center [607, 518] width 358 height 34
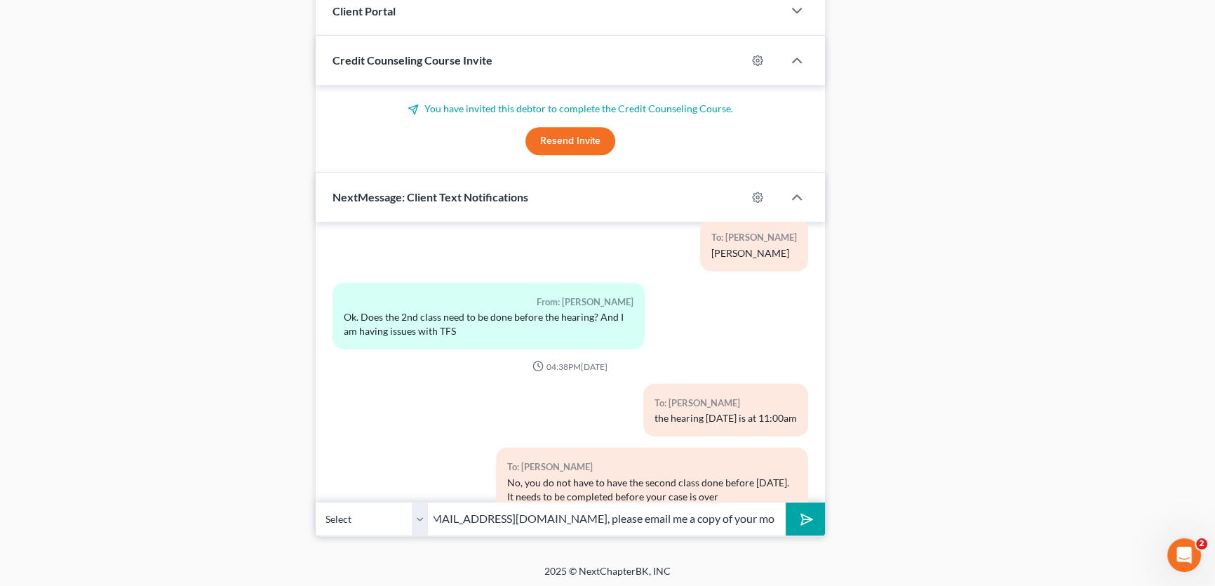
scroll to position [0, 148]
drag, startPoint x: 661, startPoint y: 515, endPoint x: 792, endPoint y: 513, distance: 130.5
click at [792, 513] on div "Select +1 (254) 334-8454 - Jamie Otwell +1 (254) 433-9409 - Edward Otwell my em…" at bounding box center [570, 518] width 509 height 33
click at [701, 515] on input "my email address is legal@montejwhite.com, please email me a copy of your money…" at bounding box center [607, 518] width 358 height 34
drag, startPoint x: 714, startPoint y: 519, endPoint x: 722, endPoint y: 518, distance: 7.7
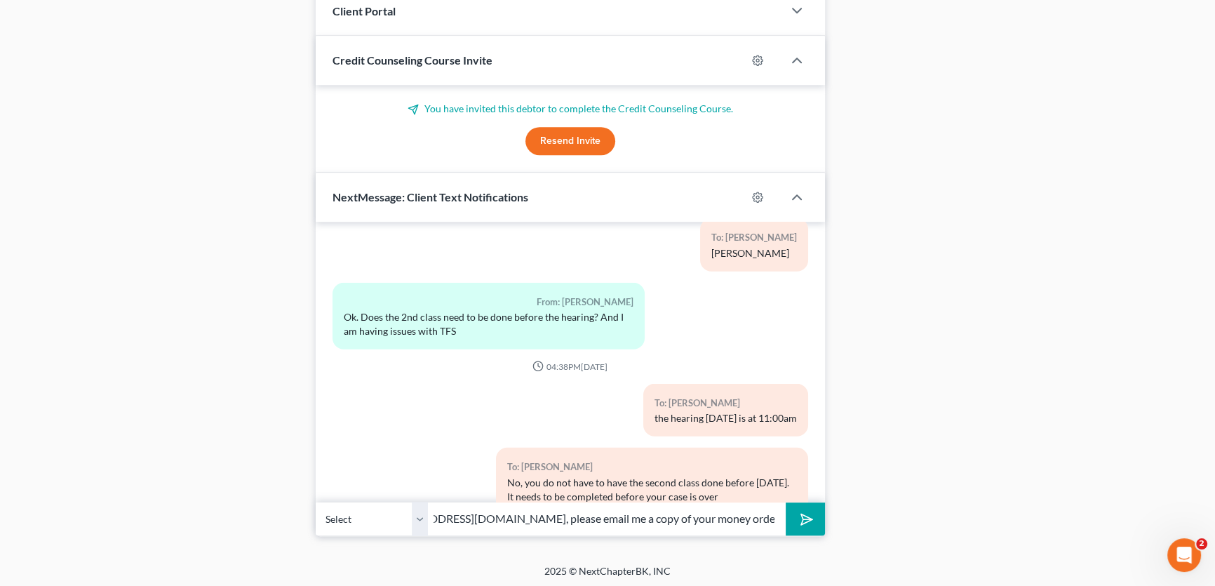
click at [717, 518] on input "my email address is legal@montejwhite.com, please email me a copy of your money…" at bounding box center [607, 518] width 358 height 34
type input "my email address is legal@montejwhite.com, please email me a copy of your money…"
click at [812, 519] on button "submit" at bounding box center [804, 518] width 39 height 33
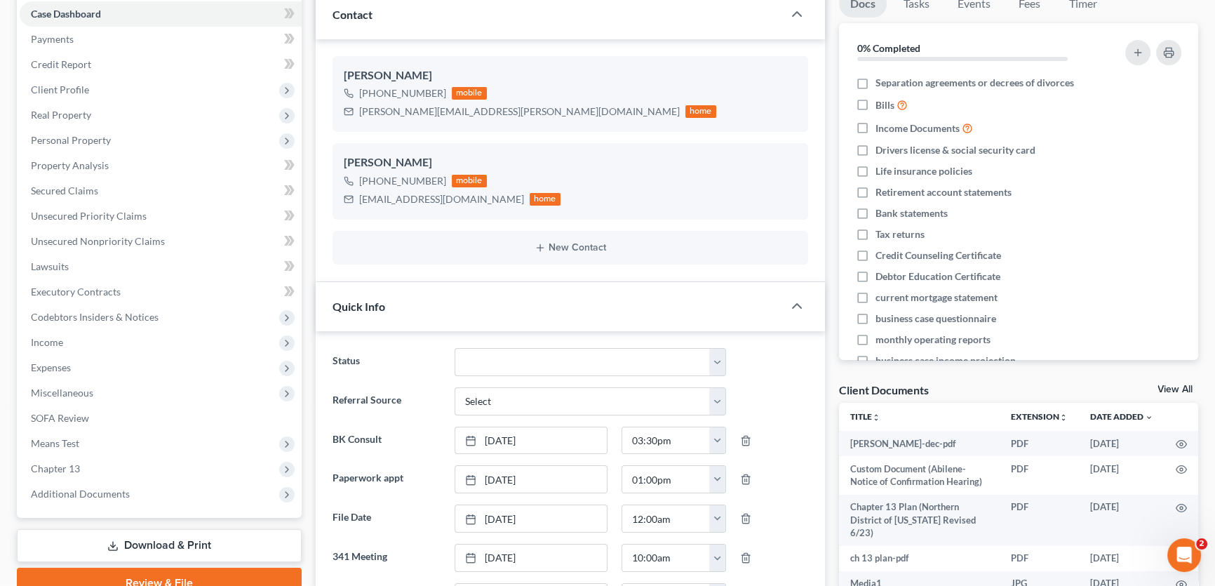
scroll to position [0, 0]
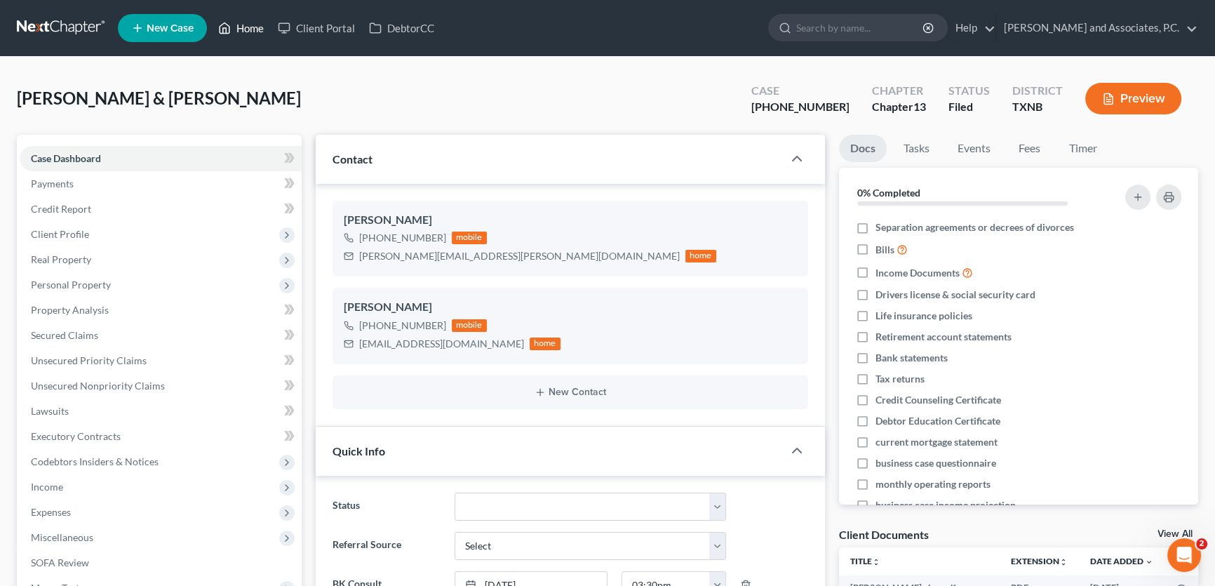
click at [257, 31] on link "Home" at bounding box center [241, 27] width 60 height 25
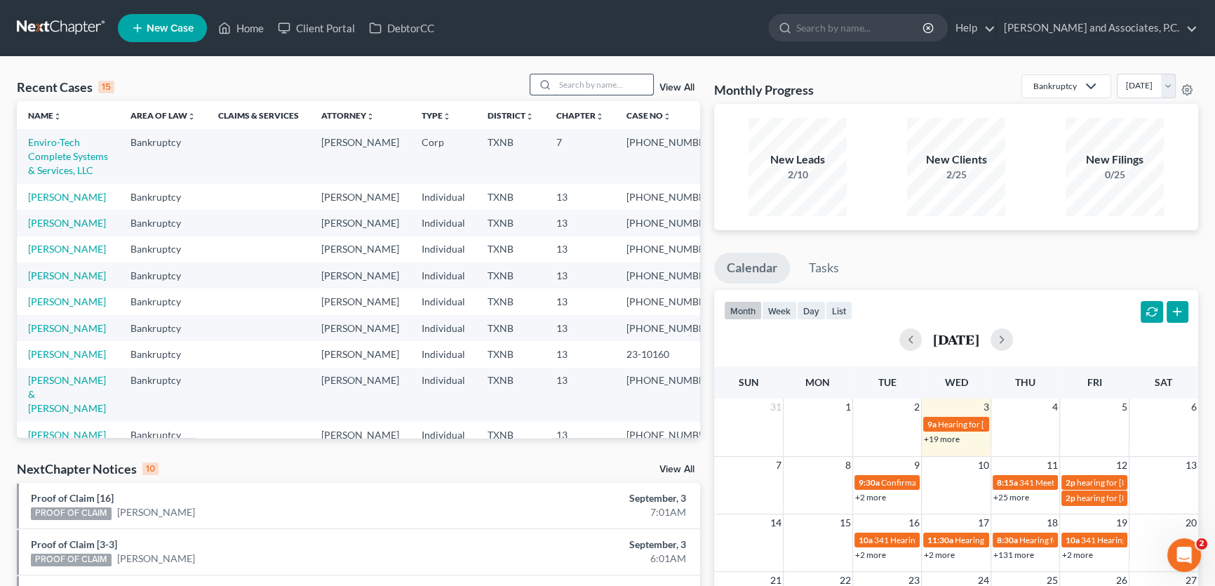
click at [622, 91] on input "search" at bounding box center [604, 84] width 98 height 20
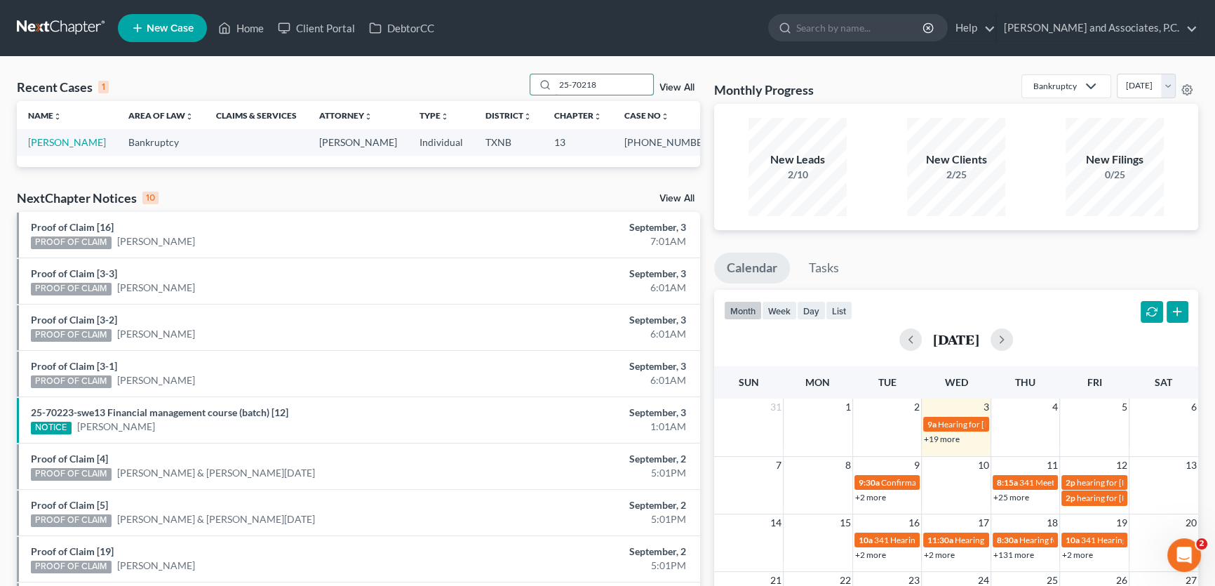
drag, startPoint x: 609, startPoint y: 82, endPoint x: 504, endPoint y: 78, distance: 105.3
click at [504, 78] on div "Recent Cases 1 25-70218 View All" at bounding box center [358, 87] width 683 height 27
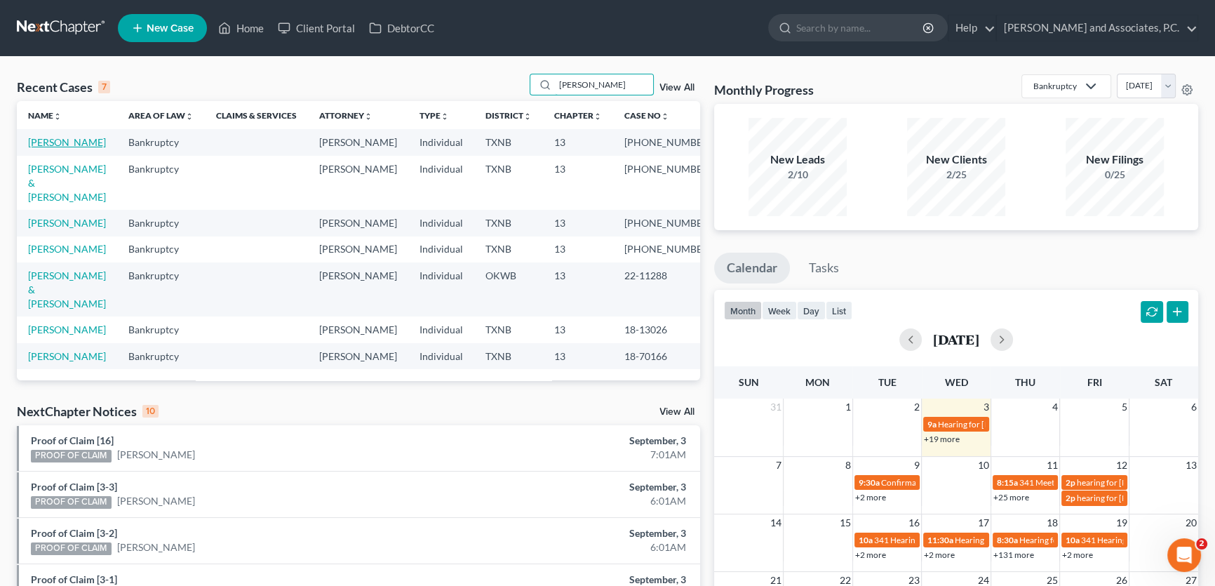
type input "walker"
click at [79, 139] on link "Walker, Samantha" at bounding box center [67, 142] width 78 height 12
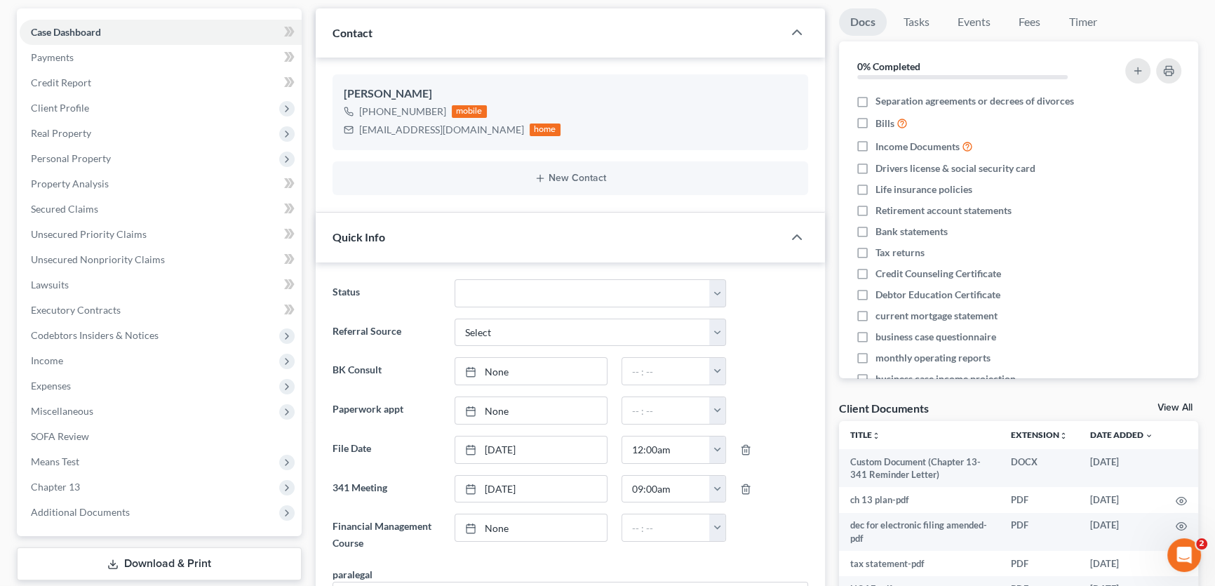
scroll to position [127, 0]
click at [1171, 405] on link "View All" at bounding box center [1174, 407] width 35 height 10
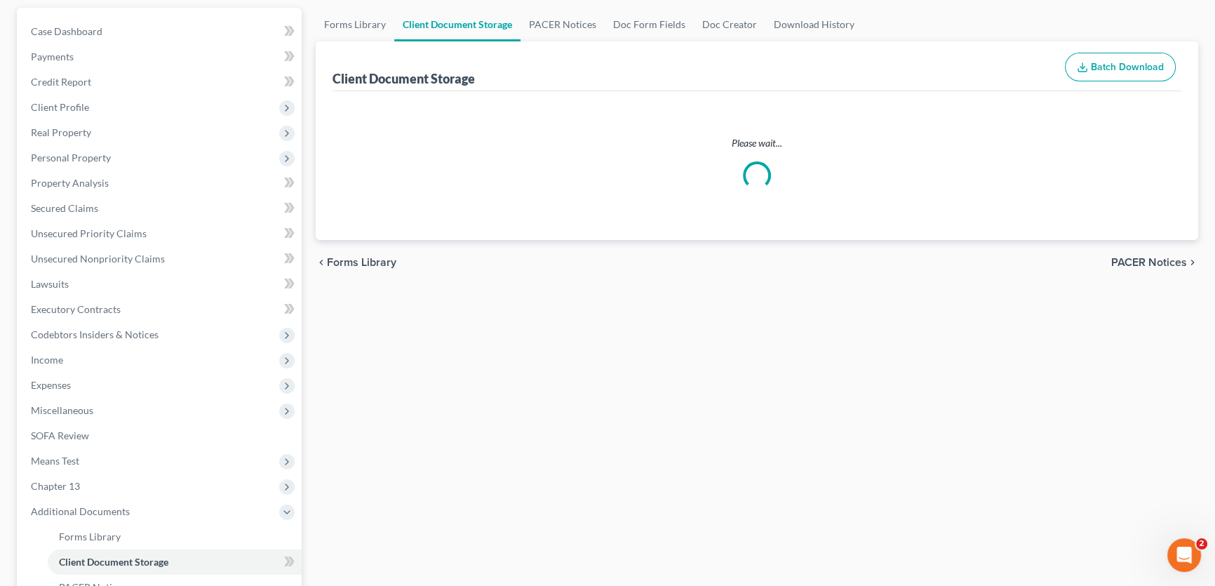
scroll to position [126, 0]
select select "21"
select select "10"
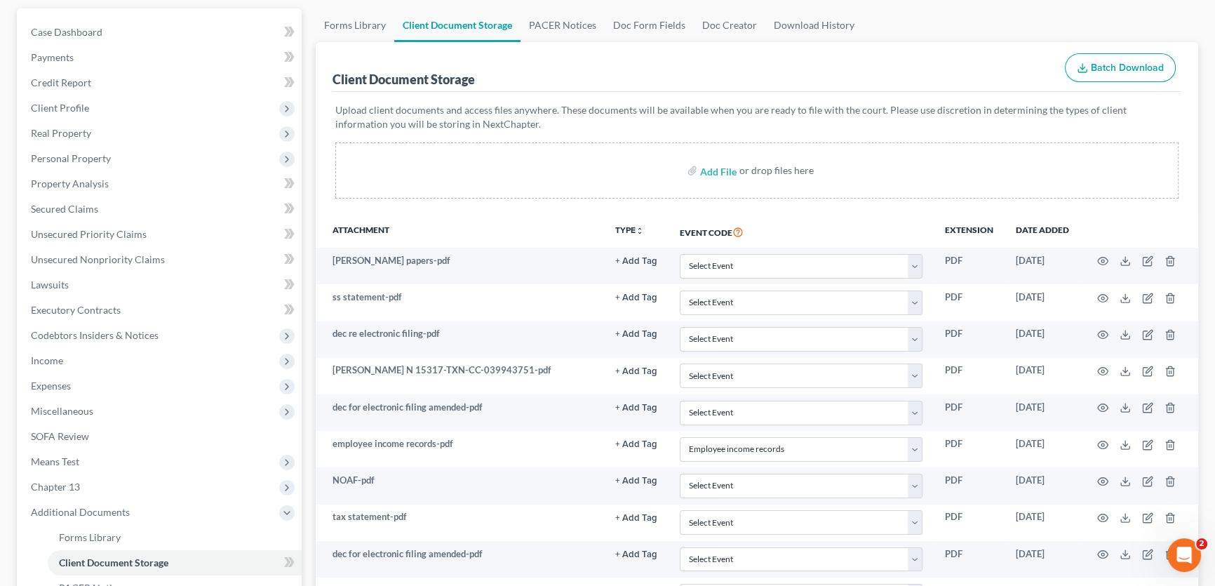
scroll to position [0, 0]
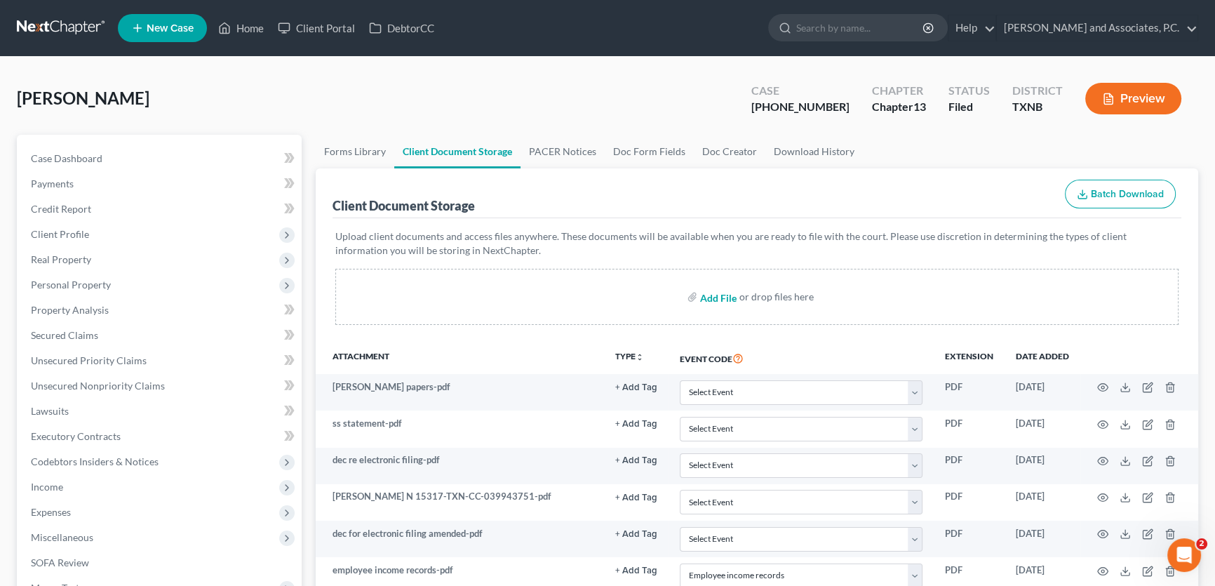
click at [729, 297] on input "file" at bounding box center [717, 296] width 34 height 25
type input "C:\fakepath\POC #1 (Citizens Bank) signed by client.pdf"
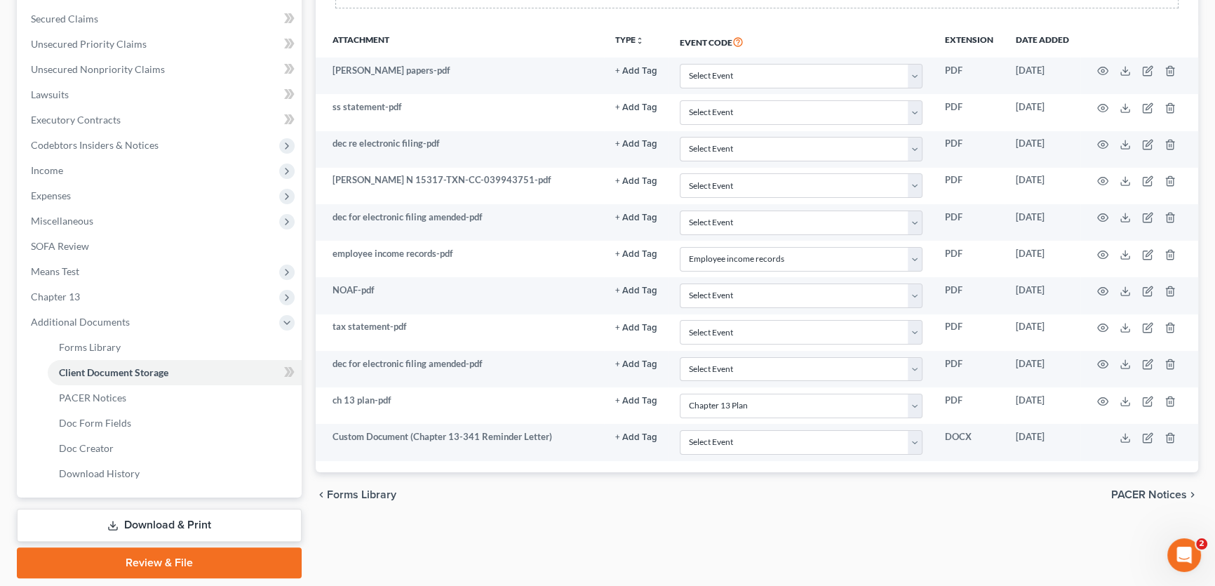
select select "21"
select select "10"
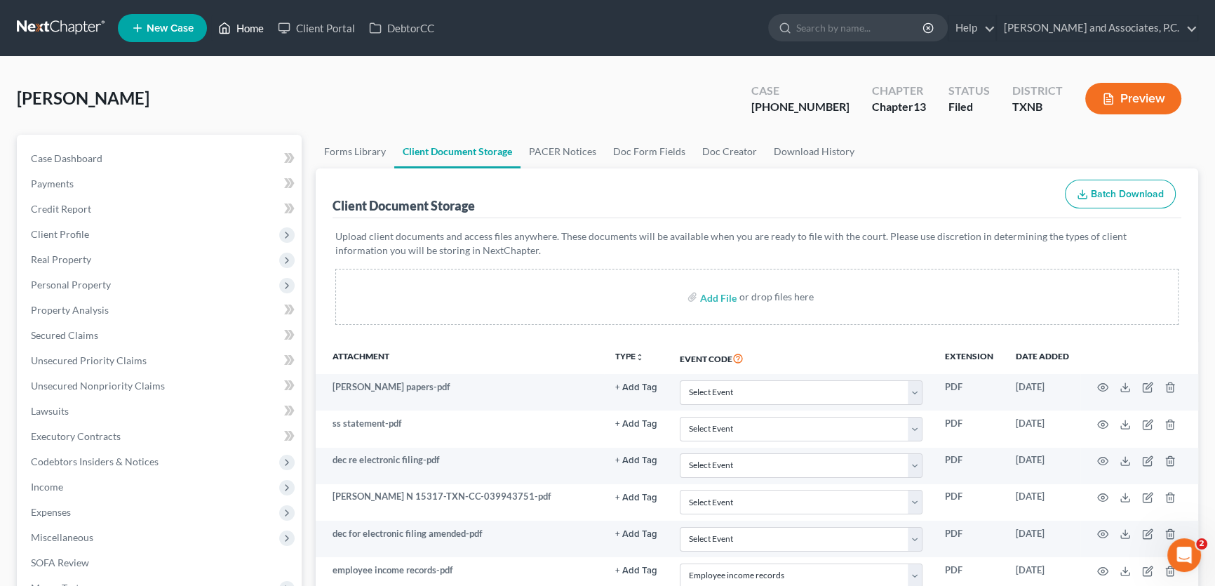
click at [256, 25] on link "Home" at bounding box center [241, 27] width 60 height 25
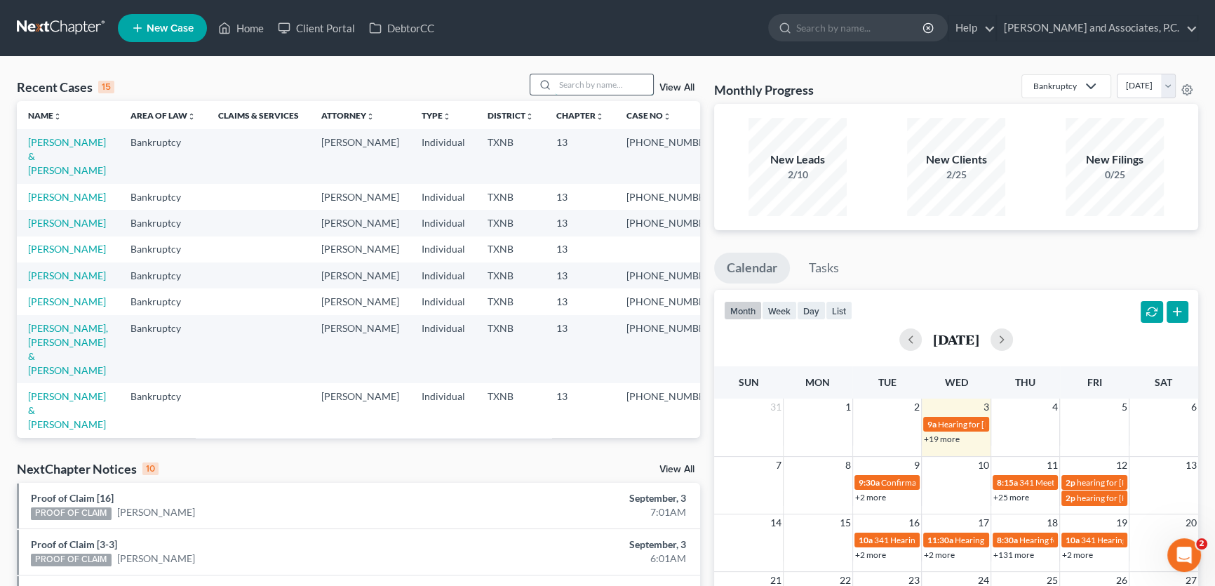
click at [618, 85] on input "search" at bounding box center [604, 84] width 98 height 20
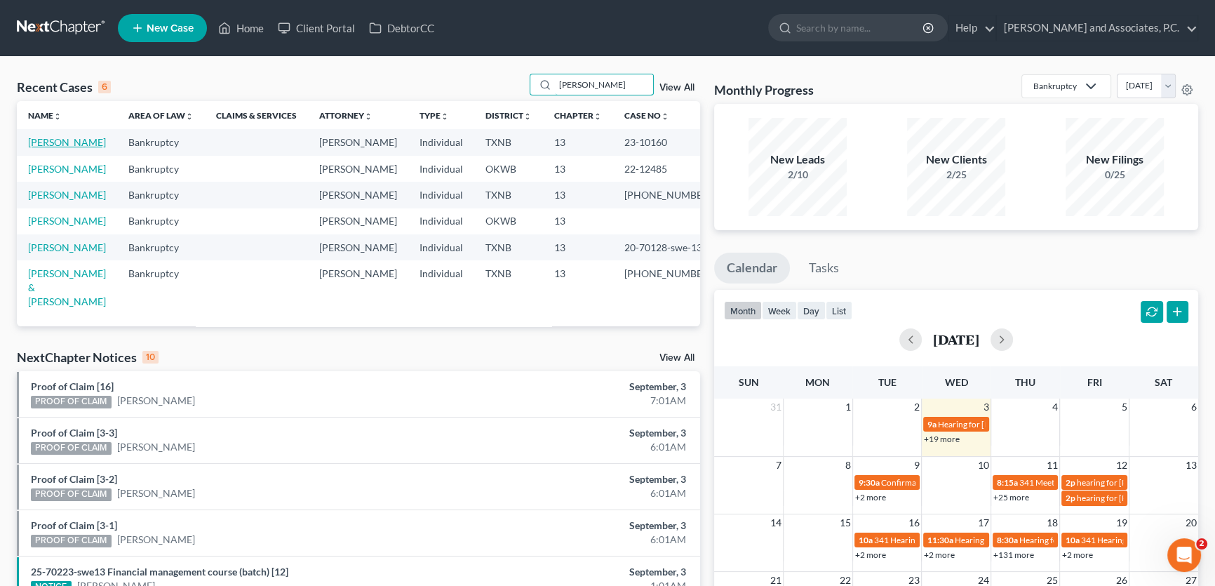
type input "powell"
click at [83, 142] on link "[PERSON_NAME]" at bounding box center [67, 142] width 78 height 12
select select "8"
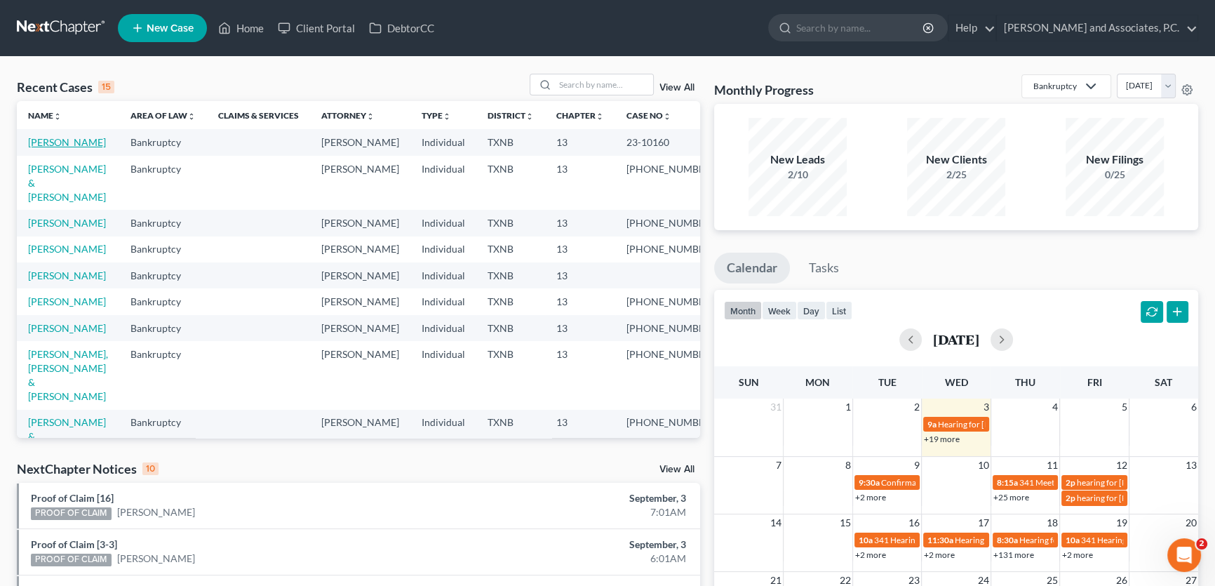
click at [69, 141] on link "[PERSON_NAME]" at bounding box center [67, 142] width 78 height 12
select select "8"
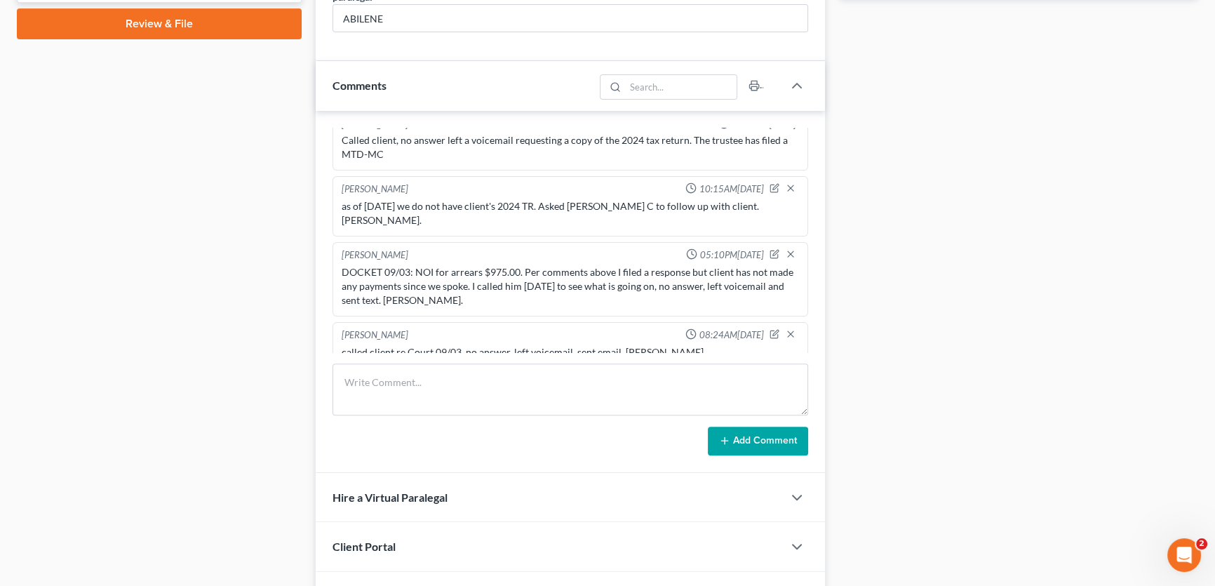
scroll to position [706, 0]
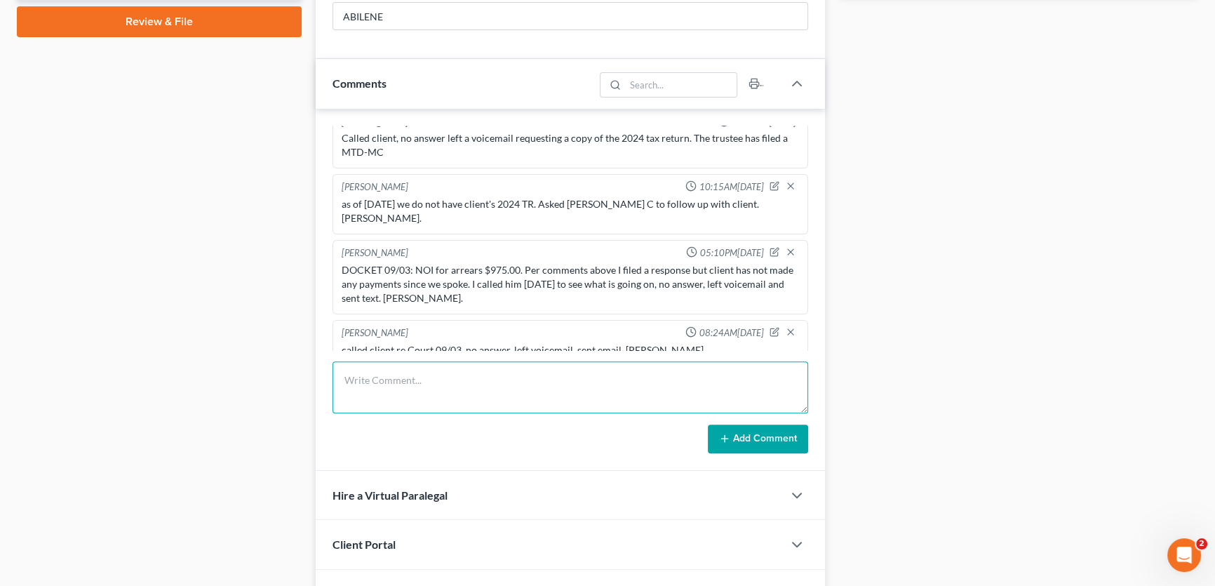
click at [398, 379] on textarea at bounding box center [569, 387] width 475 height 52
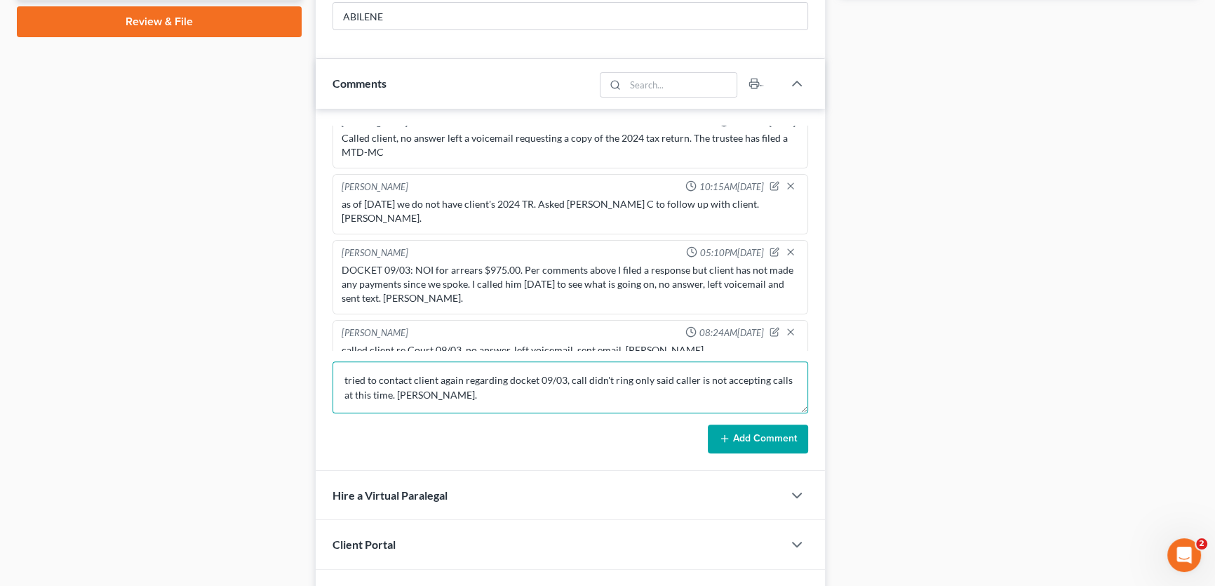
type textarea "tried to contact client again regarding docket 09/03, call didn't ring only sai…"
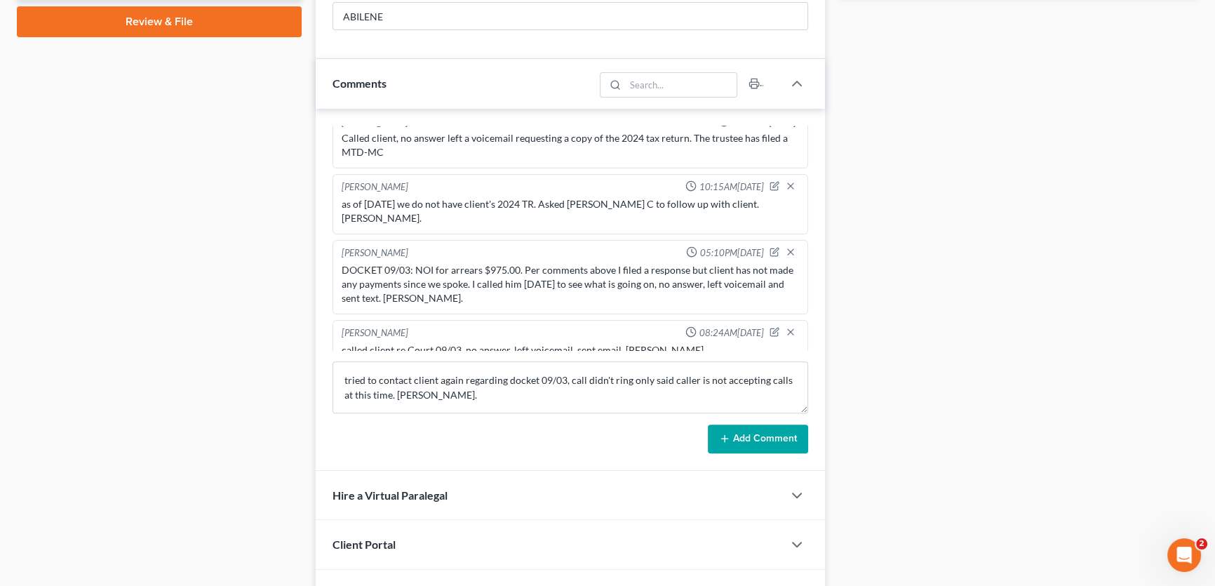
click at [736, 436] on button "Add Comment" at bounding box center [758, 438] width 100 height 29
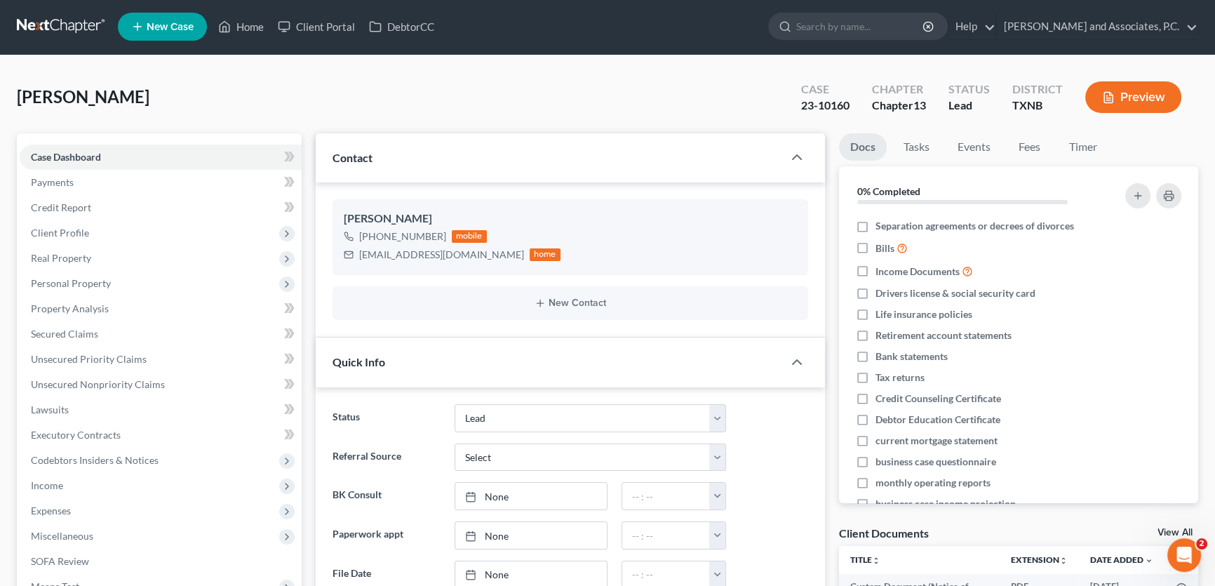
scroll to position [0, 0]
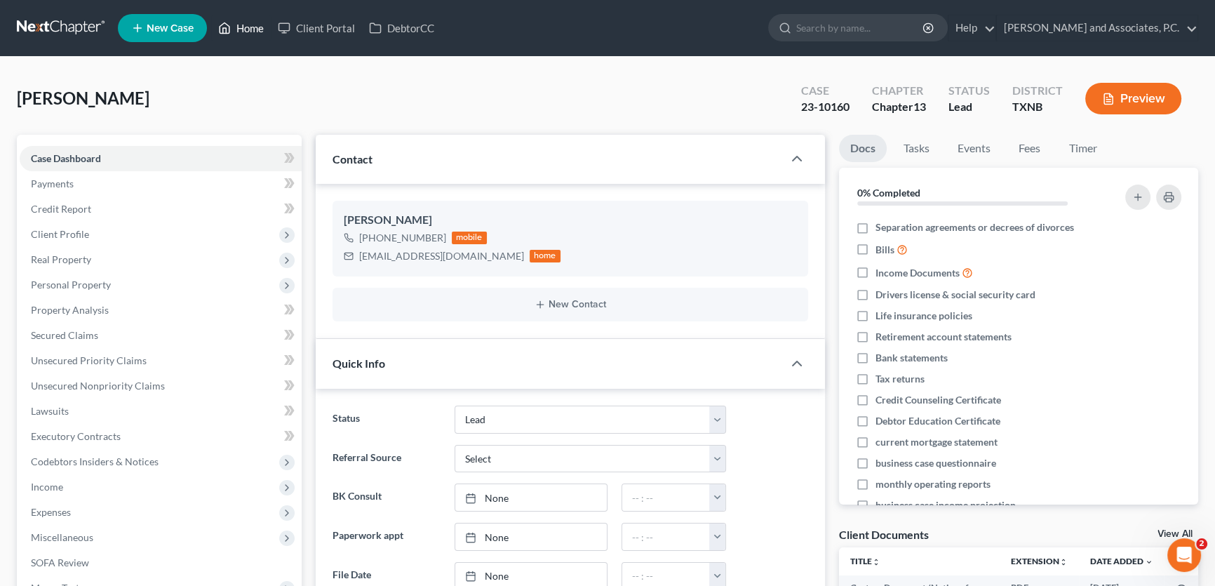
click at [259, 27] on link "Home" at bounding box center [241, 27] width 60 height 25
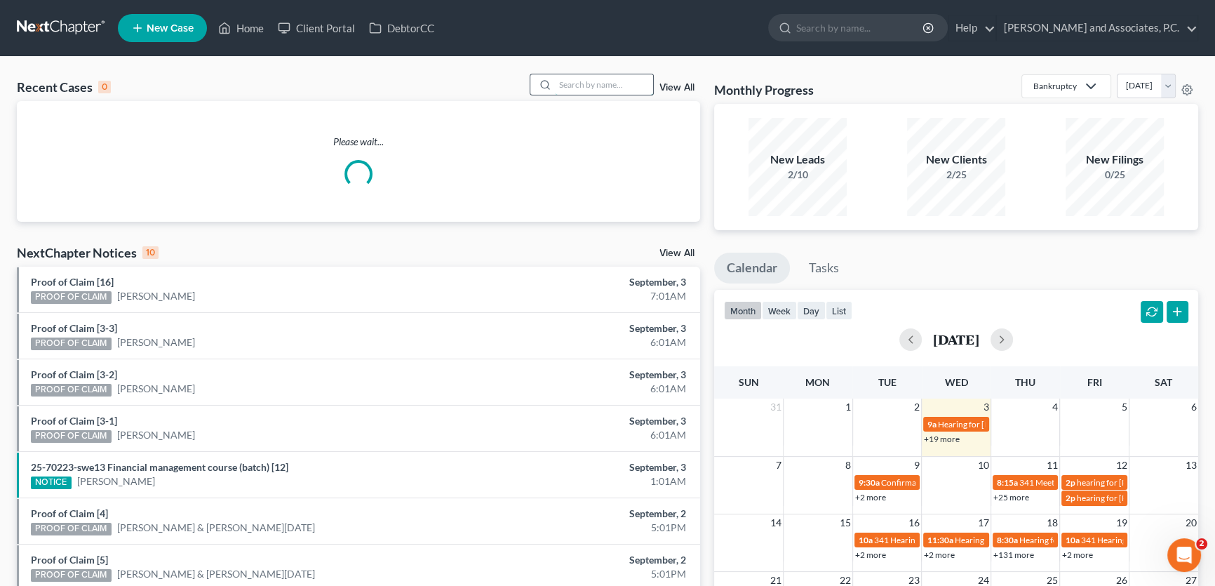
click at [600, 85] on input "search" at bounding box center [604, 84] width 98 height 20
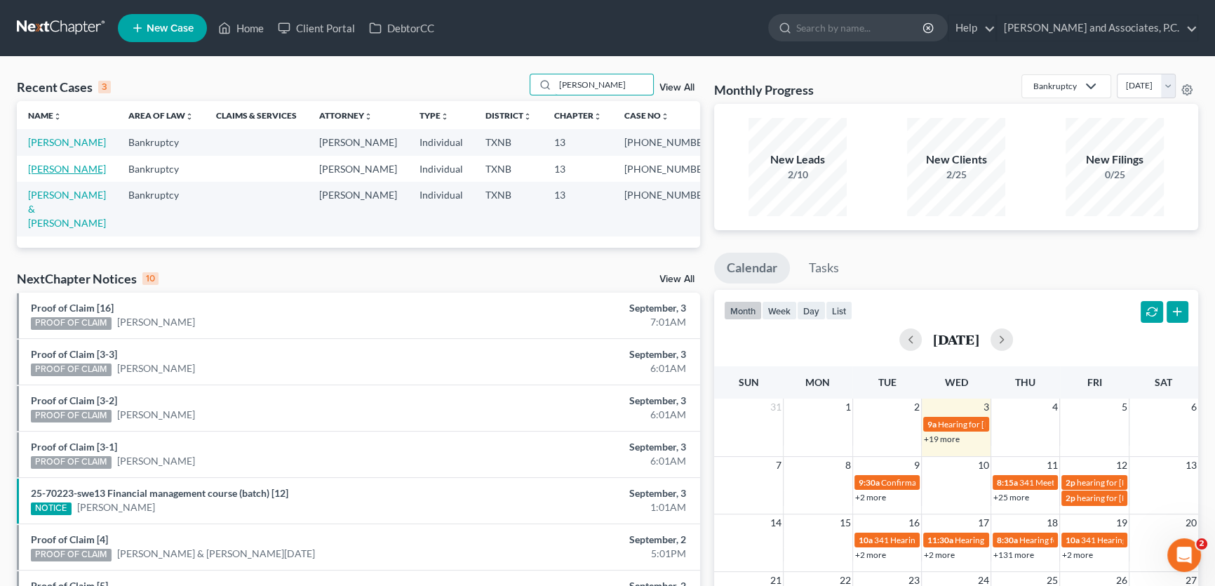
type input "[PERSON_NAME]"
click at [74, 171] on link "[PERSON_NAME]" at bounding box center [67, 169] width 78 height 12
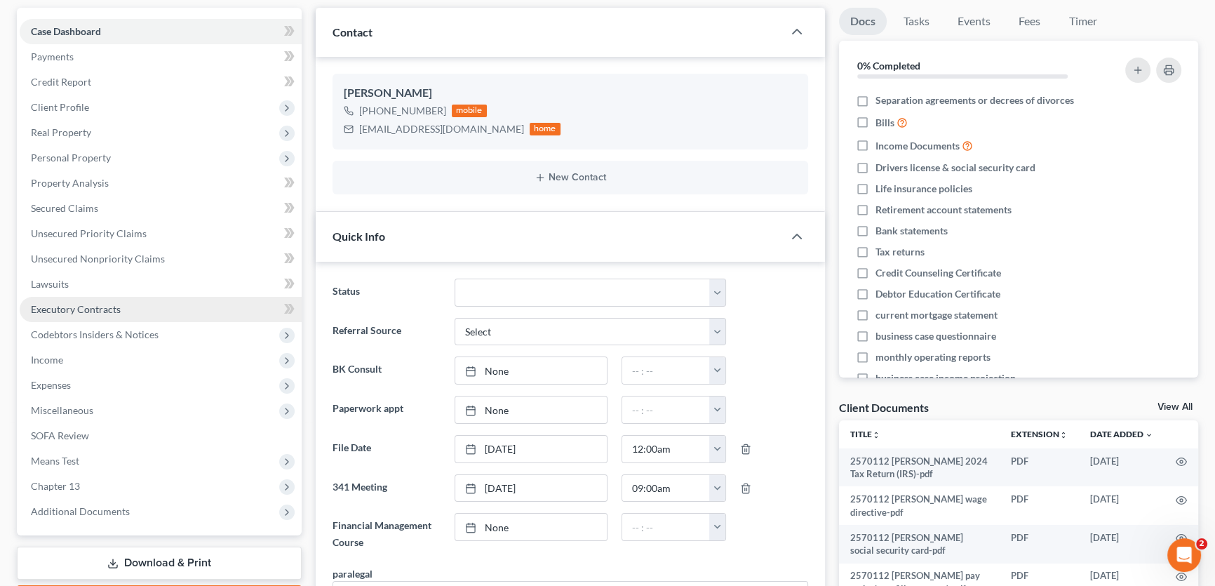
scroll to position [1330, 0]
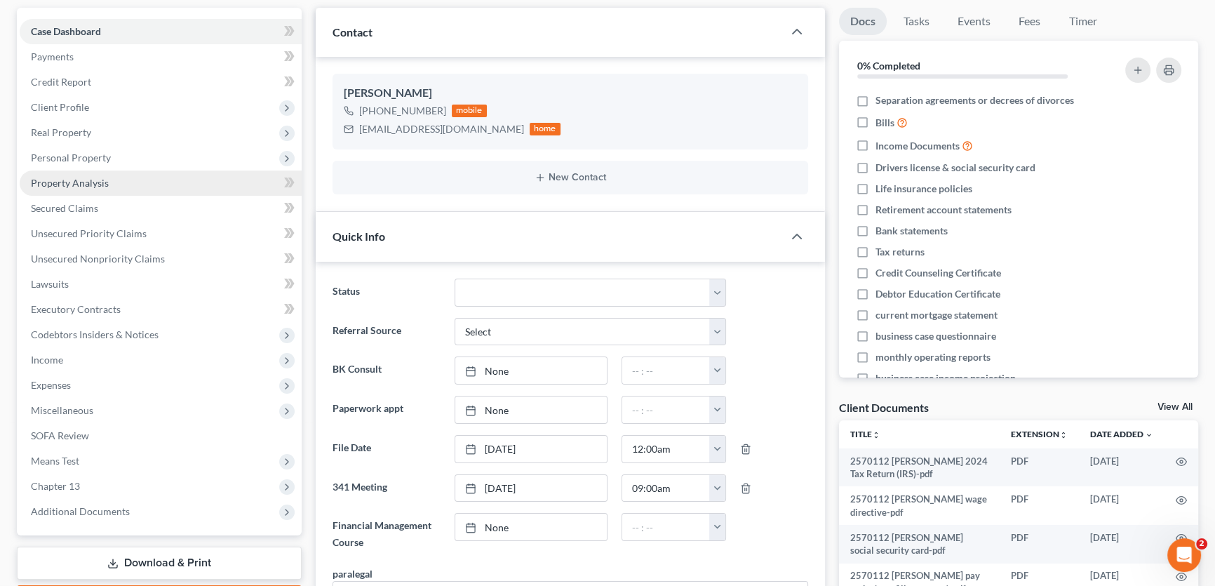
click at [96, 177] on span "Property Analysis" at bounding box center [70, 183] width 78 height 12
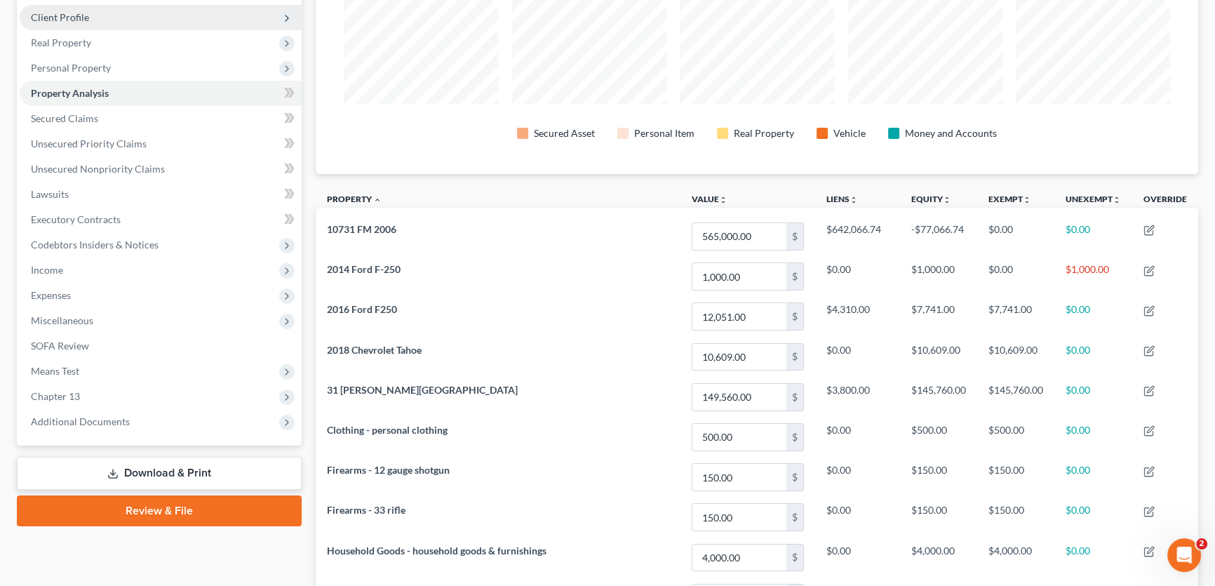
scroll to position [208, 0]
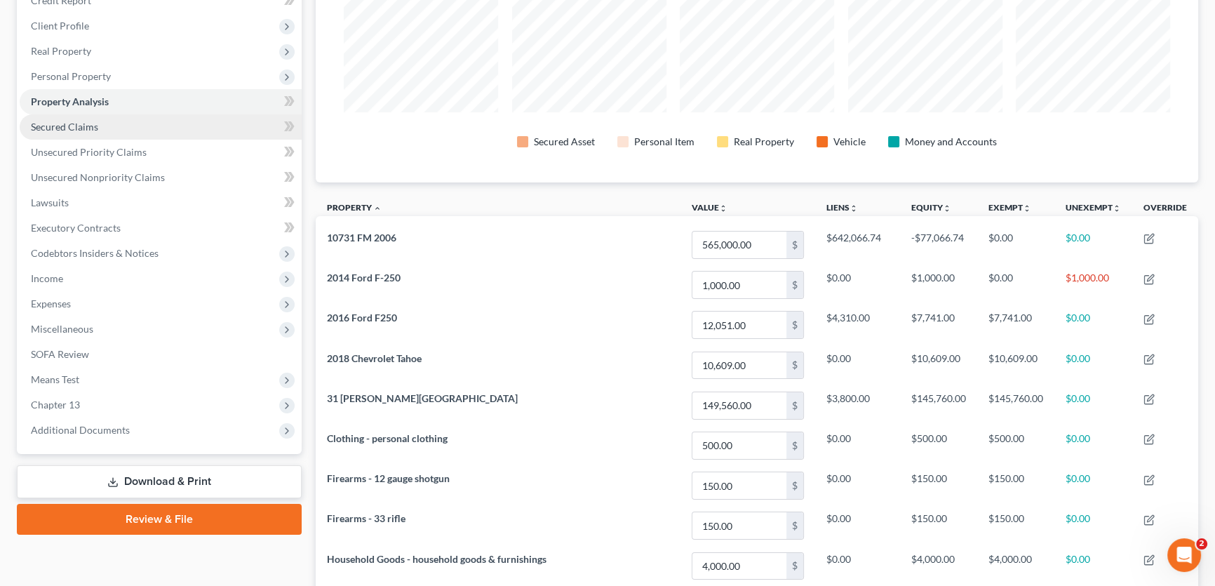
click at [76, 128] on span "Secured Claims" at bounding box center [64, 127] width 67 height 12
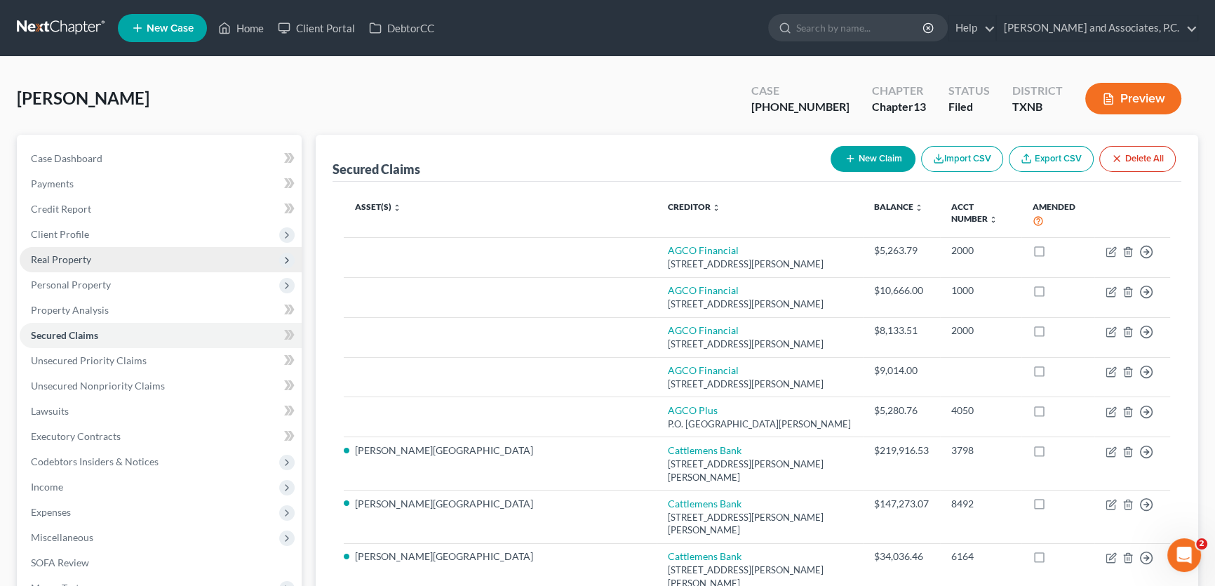
click at [83, 262] on span "Real Property" at bounding box center [61, 259] width 60 height 12
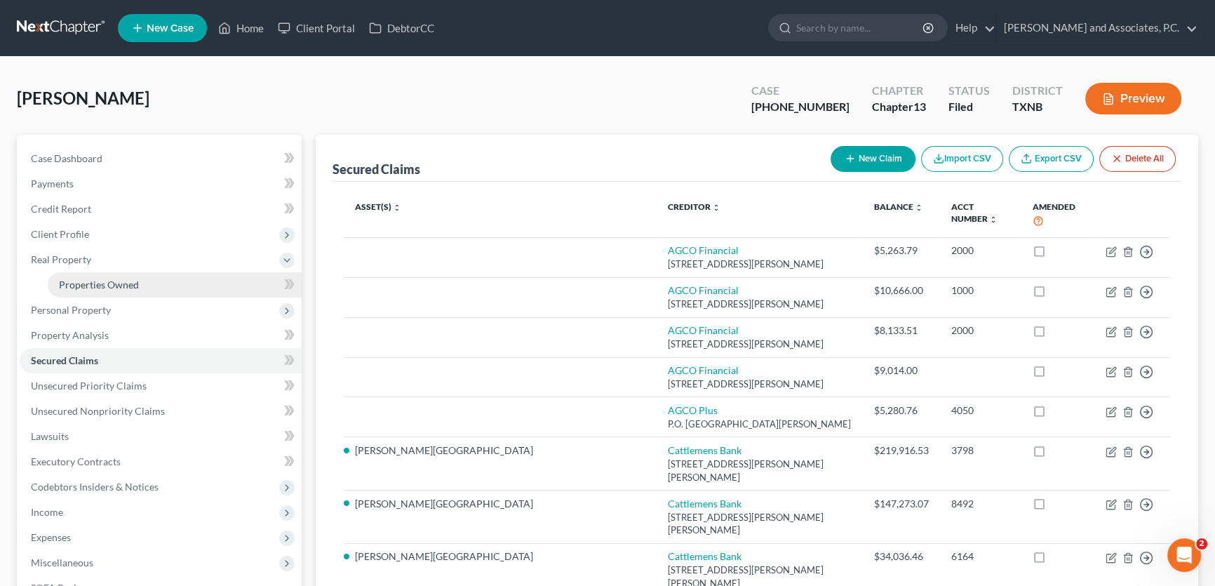
click at [87, 281] on span "Properties Owned" at bounding box center [99, 284] width 80 height 12
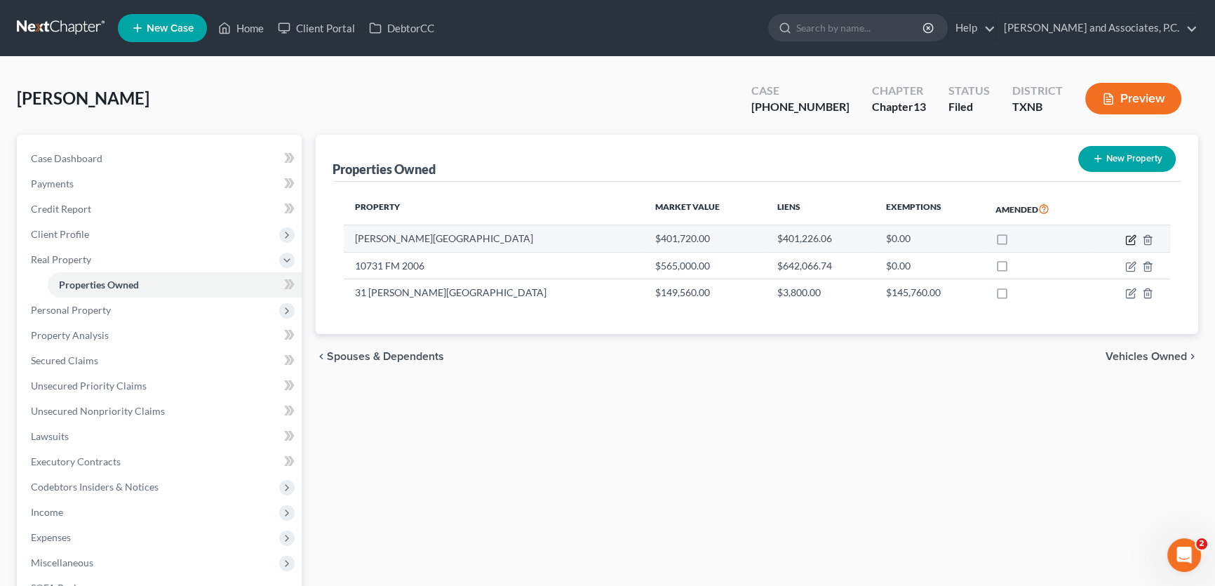
click at [1126, 239] on icon "button" at bounding box center [1130, 239] width 11 height 11
select select "45"
select select "4"
select select "0"
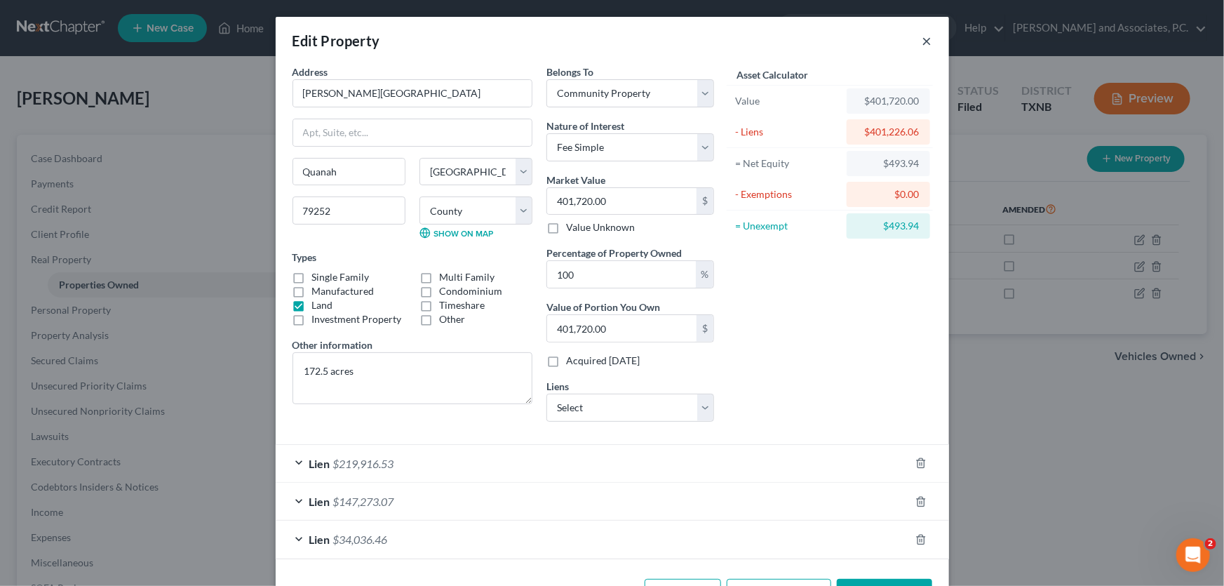
click at [923, 42] on button "×" at bounding box center [927, 40] width 10 height 17
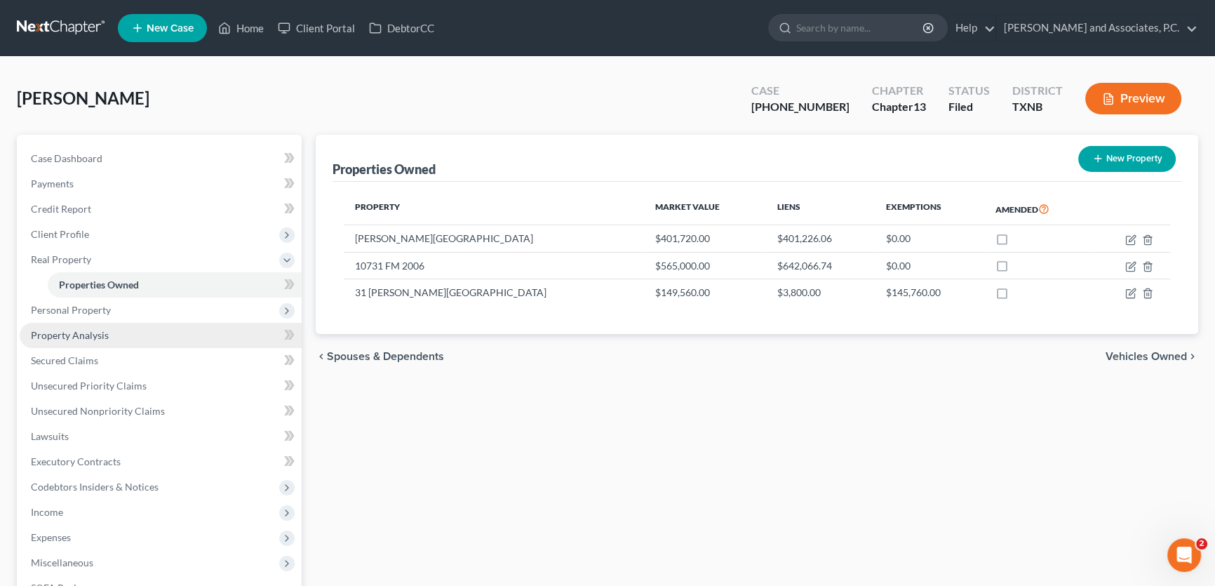
click at [135, 332] on link "Property Analysis" at bounding box center [161, 335] width 282 height 25
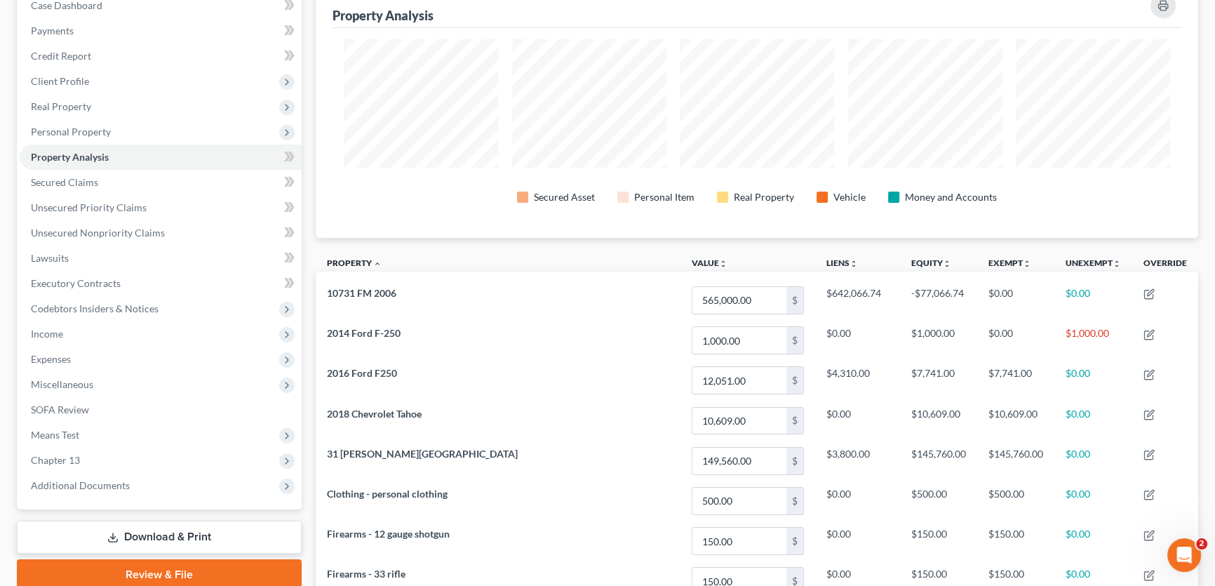
scroll to position [127, 0]
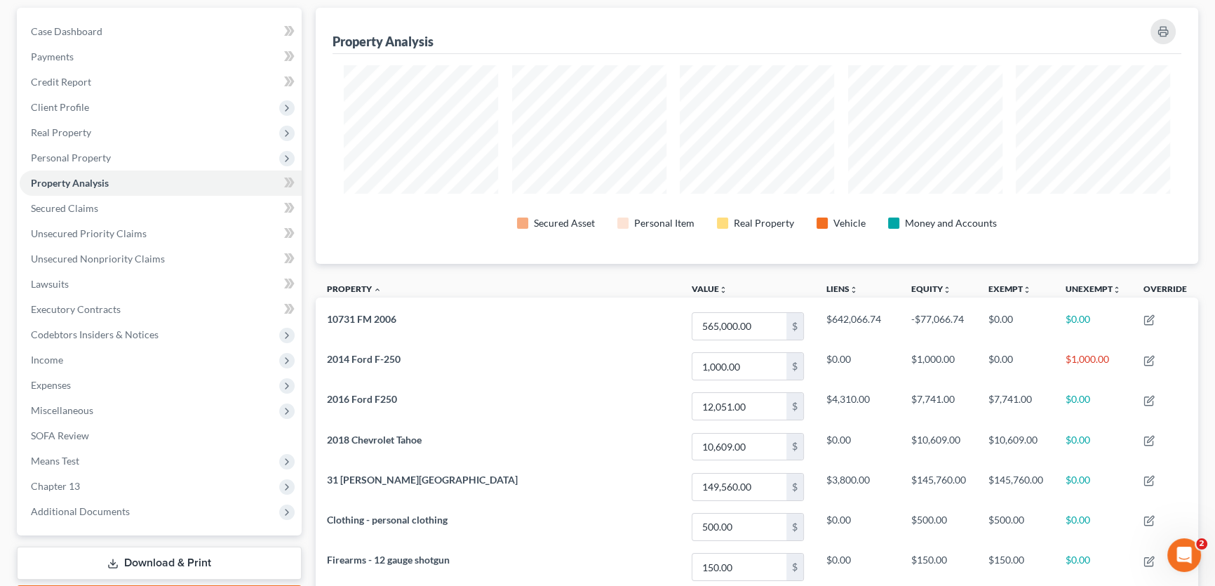
click at [179, 557] on link "Download & Print" at bounding box center [159, 562] width 285 height 33
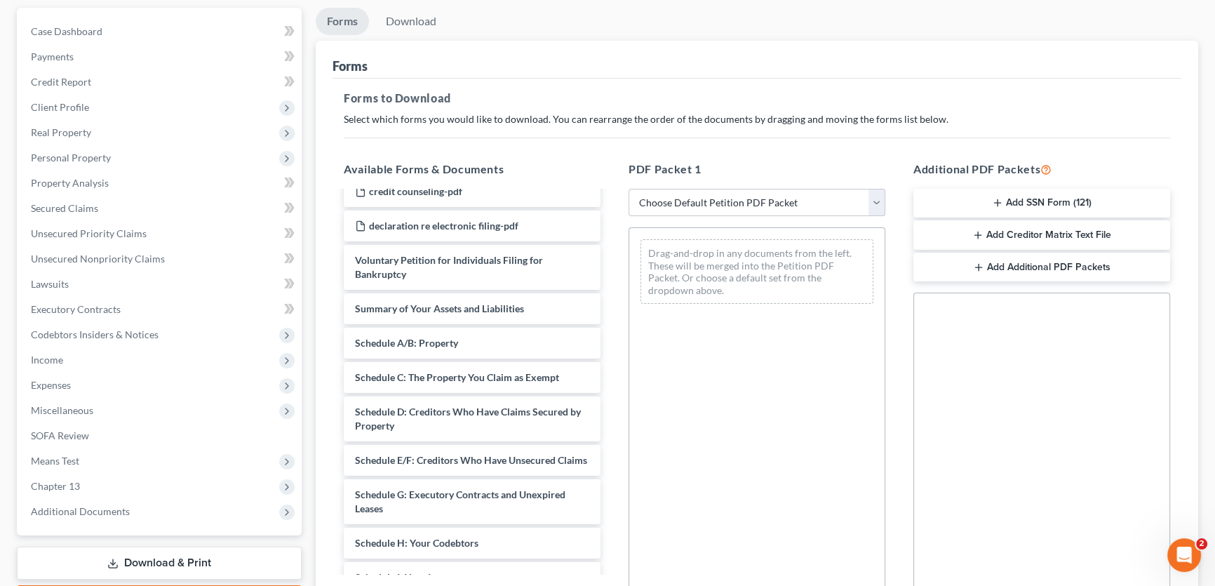
scroll to position [828, 0]
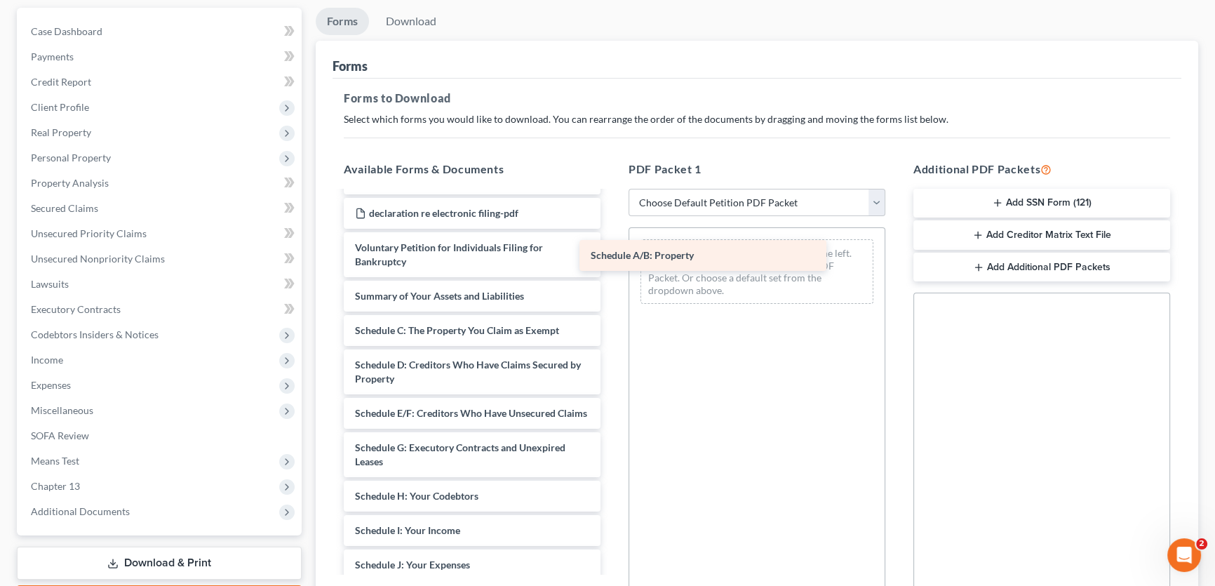
drag, startPoint x: 471, startPoint y: 257, endPoint x: 708, endPoint y: 255, distance: 236.3
click at [612, 255] on div "Schedule A/B: Property 2570112 [PERSON_NAME] 2024 Tax Return (IRS)-pdf 2570112 …" at bounding box center [471, 130] width 279 height 1533
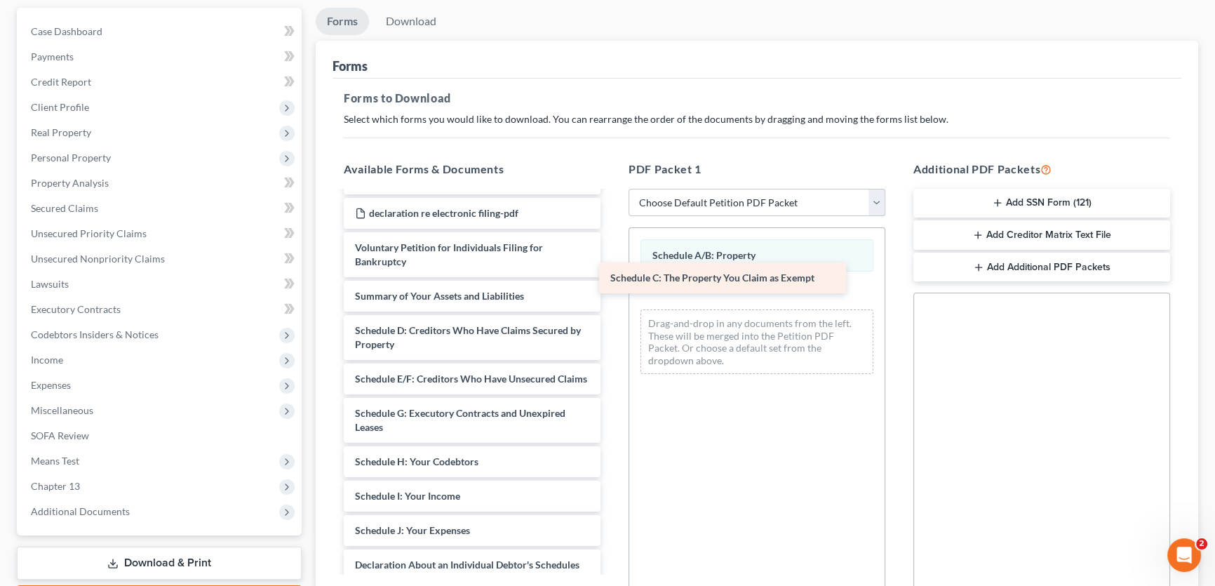
drag, startPoint x: 488, startPoint y: 258, endPoint x: 752, endPoint y: 279, distance: 264.5
click at [612, 279] on div "Schedule C: The Property You Claim as Exempt 2570112 [PERSON_NAME] 2024 Tax Ret…" at bounding box center [471, 113] width 279 height 1499
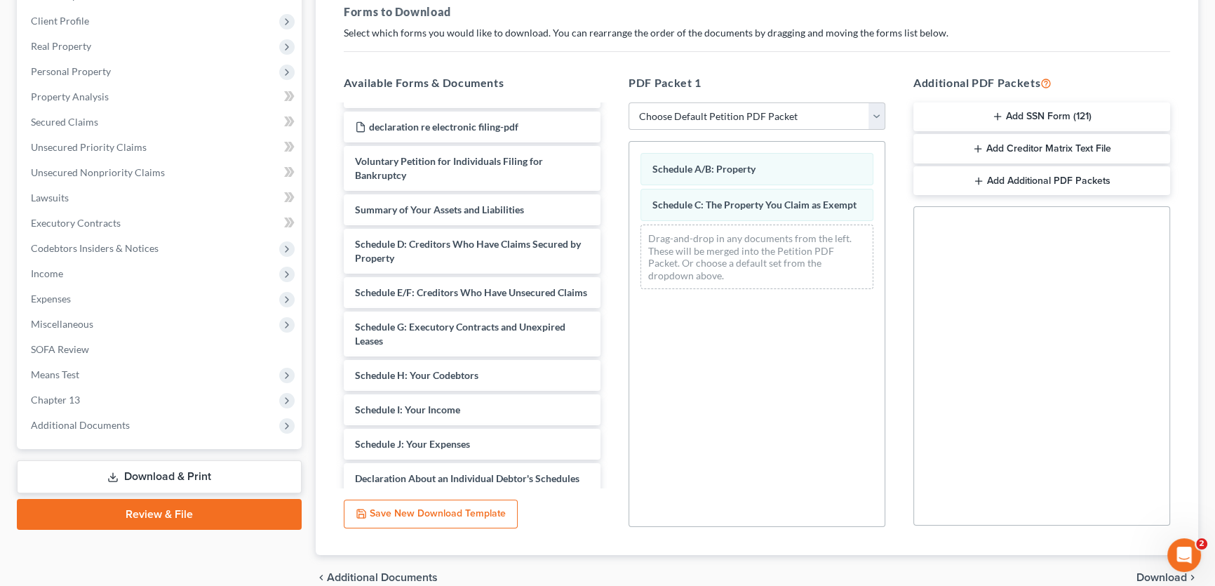
scroll to position [279, 0]
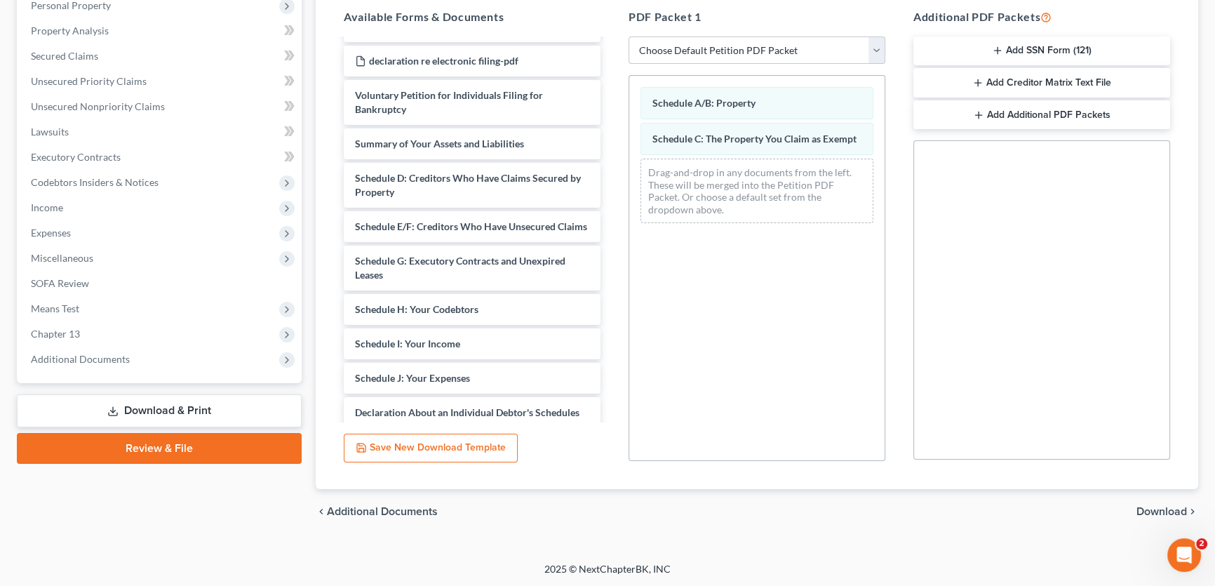
click at [1154, 509] on span "Download" at bounding box center [1161, 511] width 50 height 11
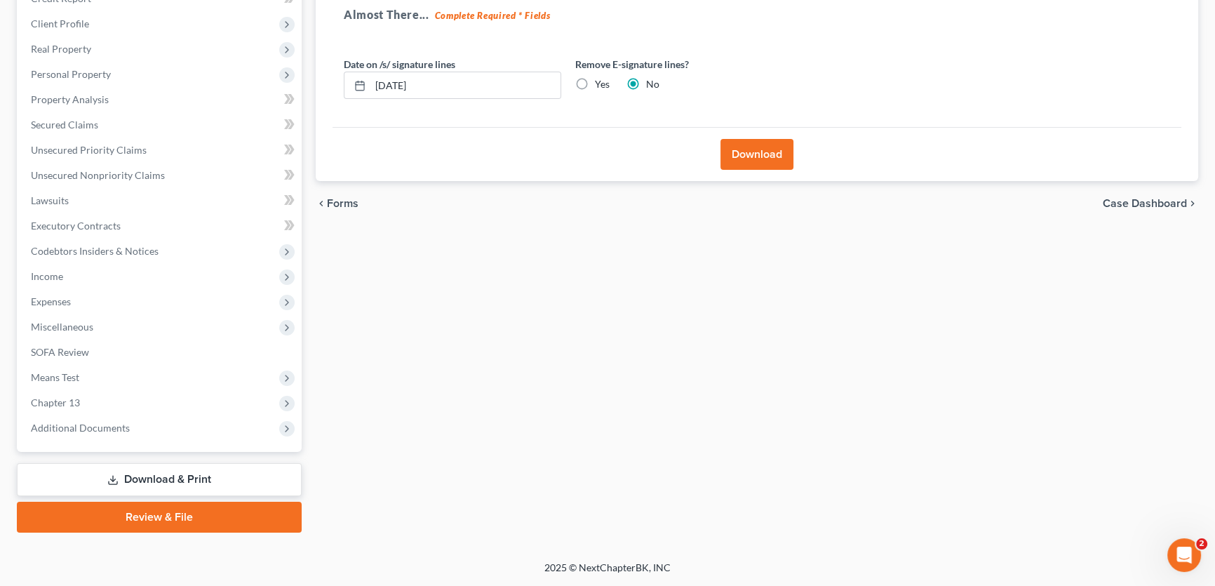
scroll to position [208, 0]
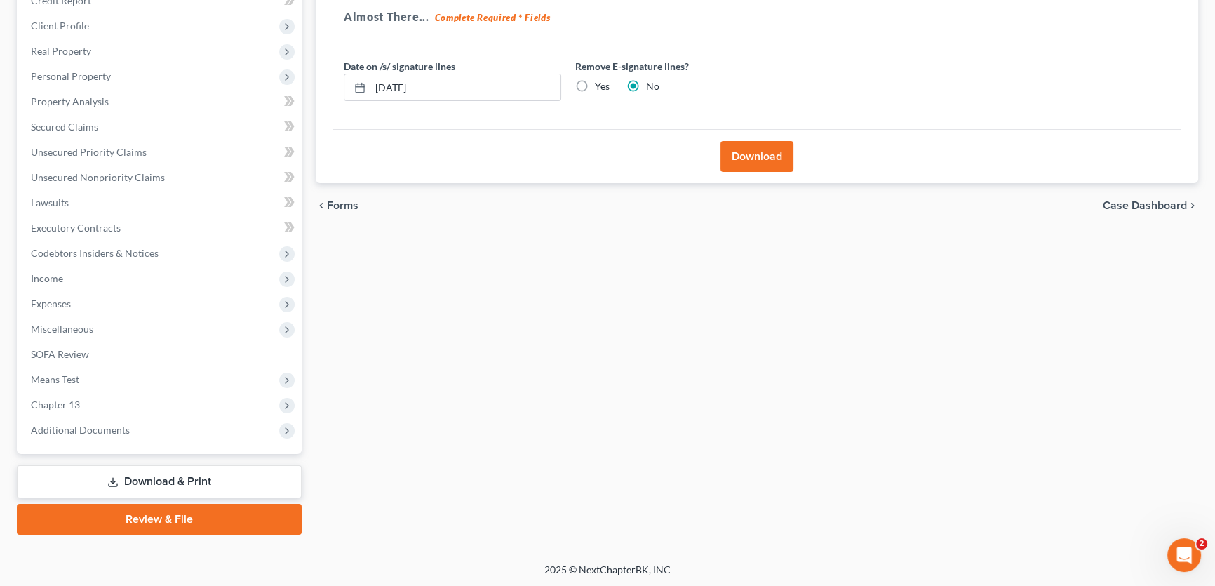
click at [757, 149] on button "Download" at bounding box center [756, 156] width 73 height 31
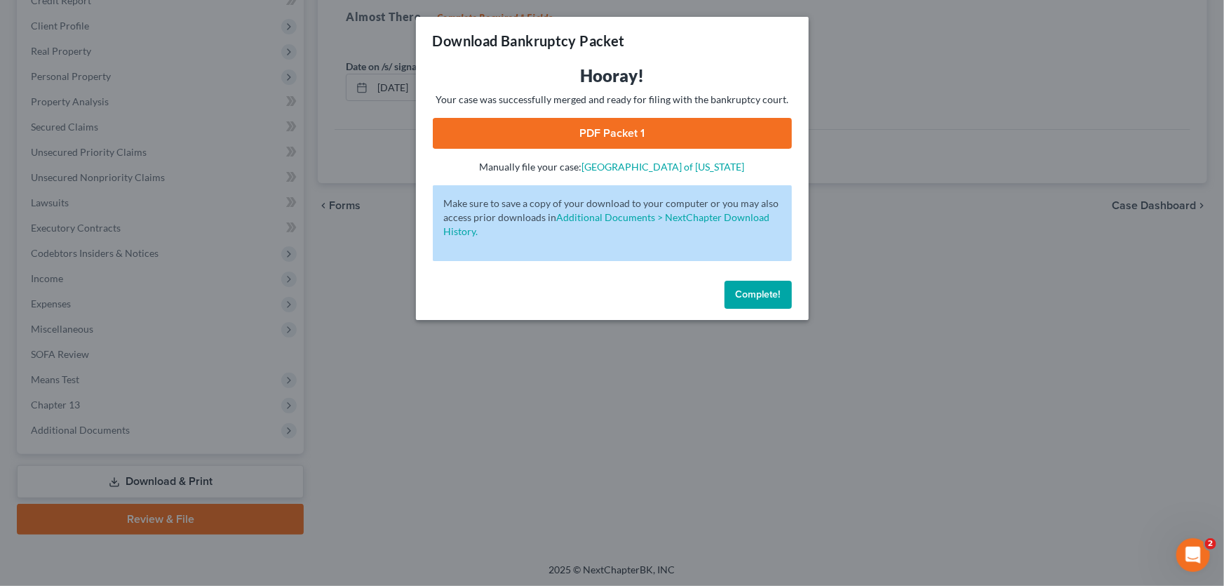
click at [616, 126] on link "PDF Packet 1" at bounding box center [612, 133] width 359 height 31
click at [760, 297] on span "Complete!" at bounding box center [758, 294] width 45 height 12
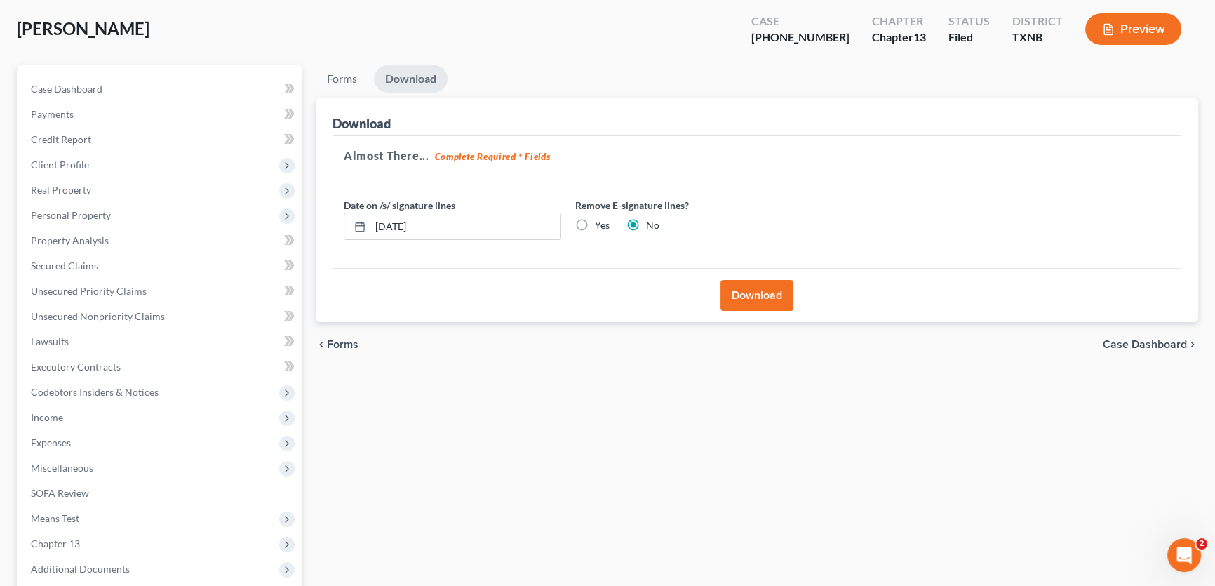
scroll to position [0, 0]
